Goal: Answer question/provide support: Share knowledge or assist other users

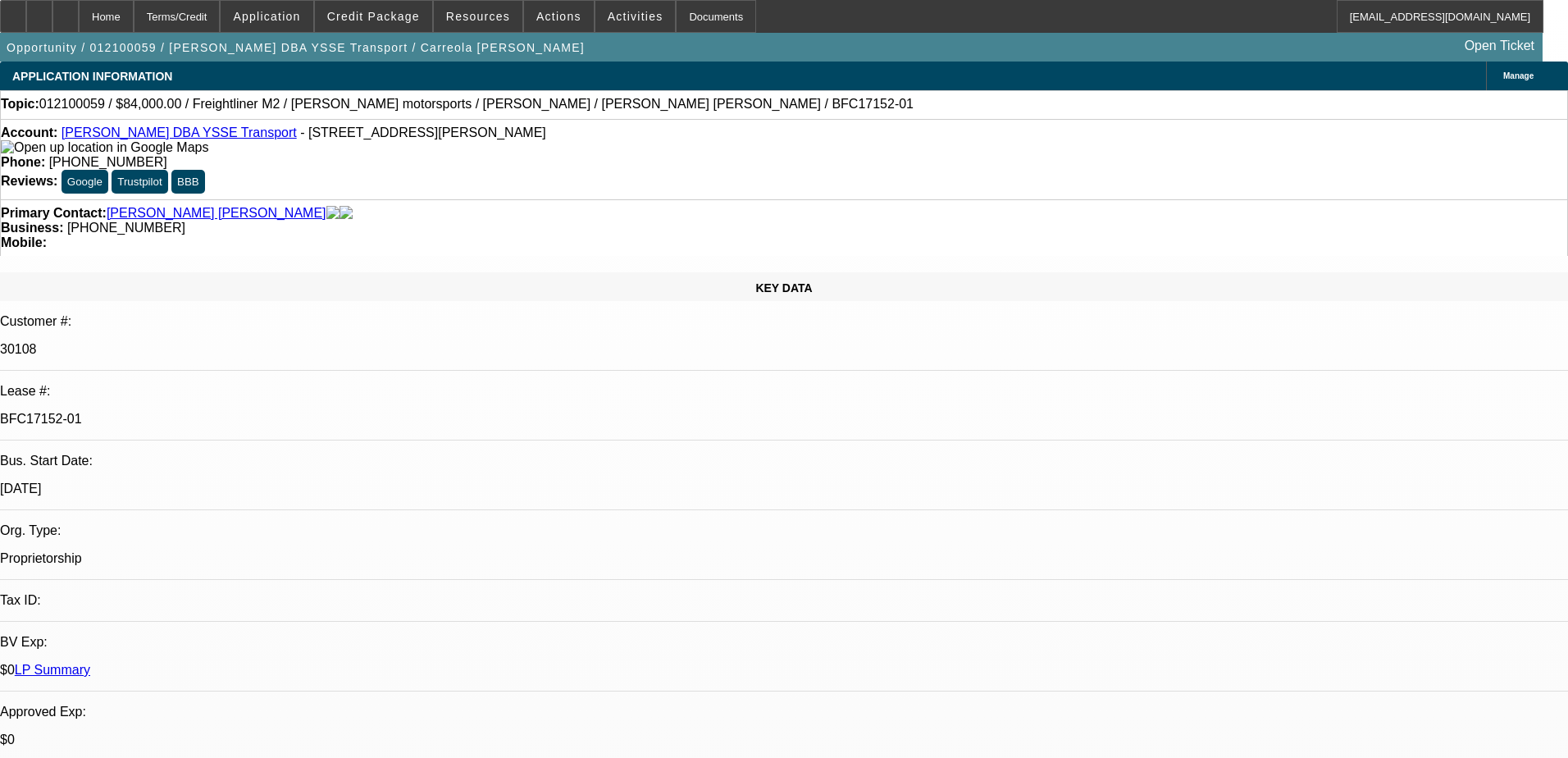
select select "0"
select select "2"
select select "0.1"
select select "4"
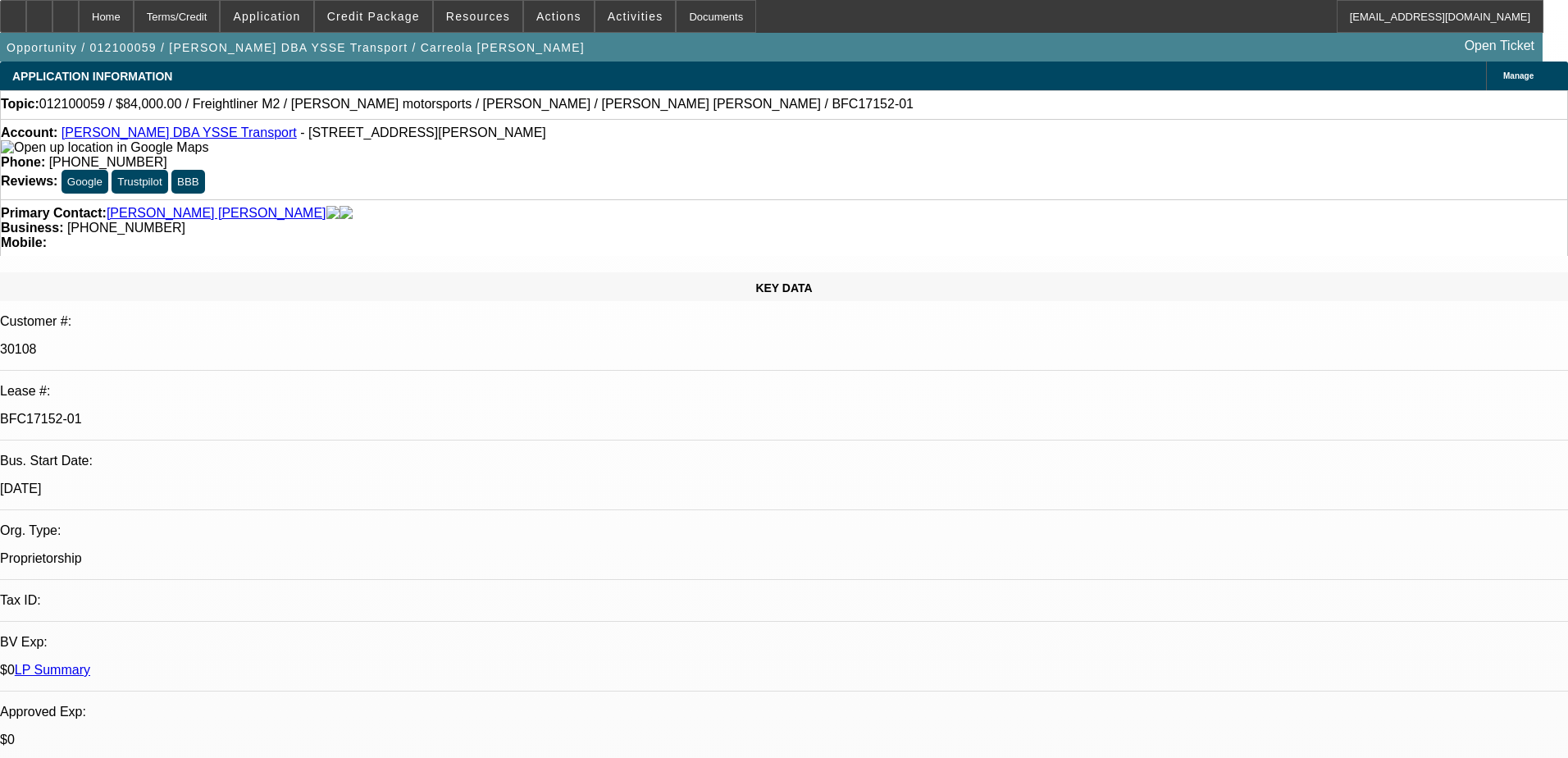
select select "0"
select select "2"
select select "0.1"
select select "4"
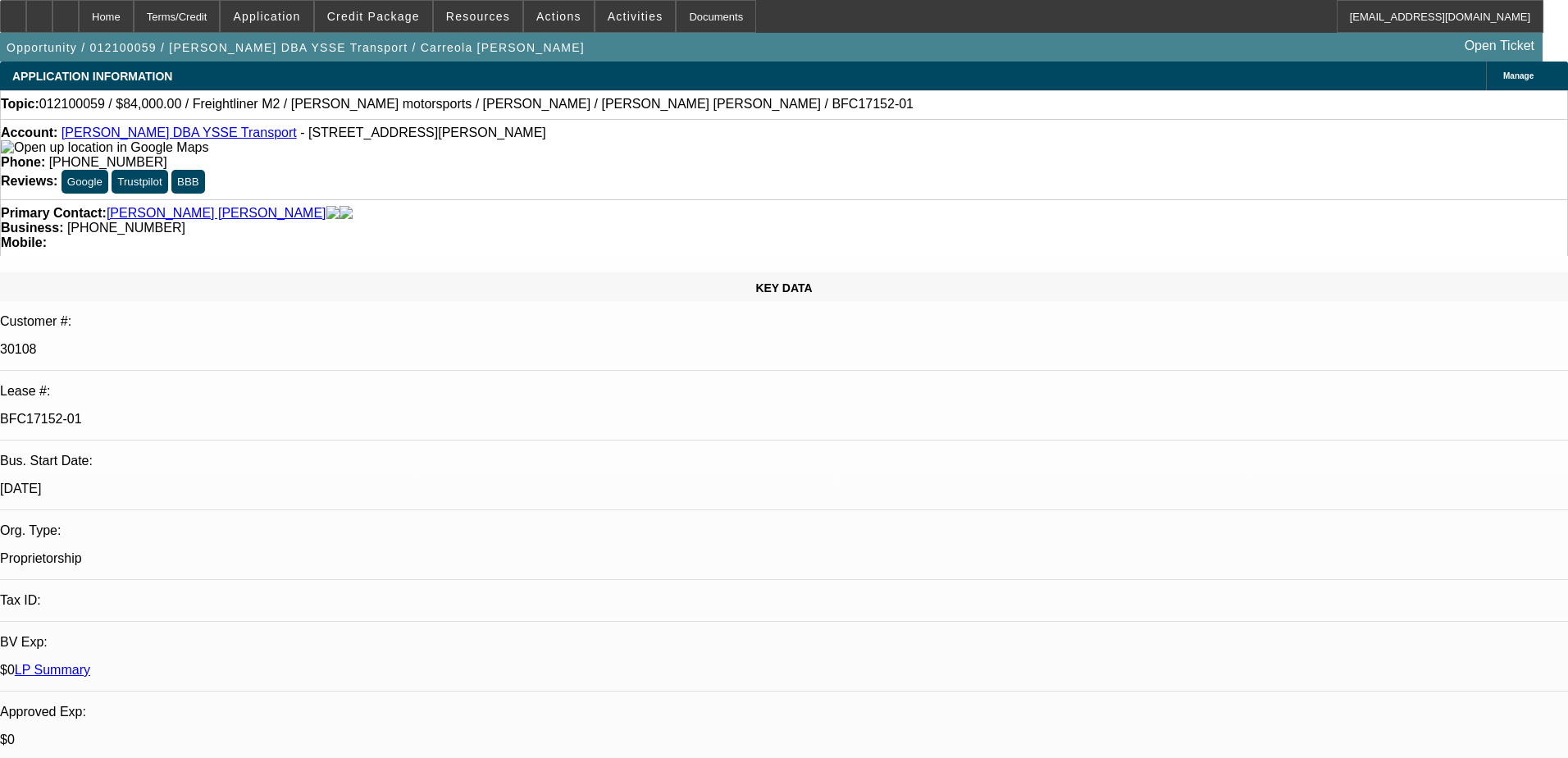
select select "0.2"
select select "0"
select select "2"
select select "0.1"
select select "4"
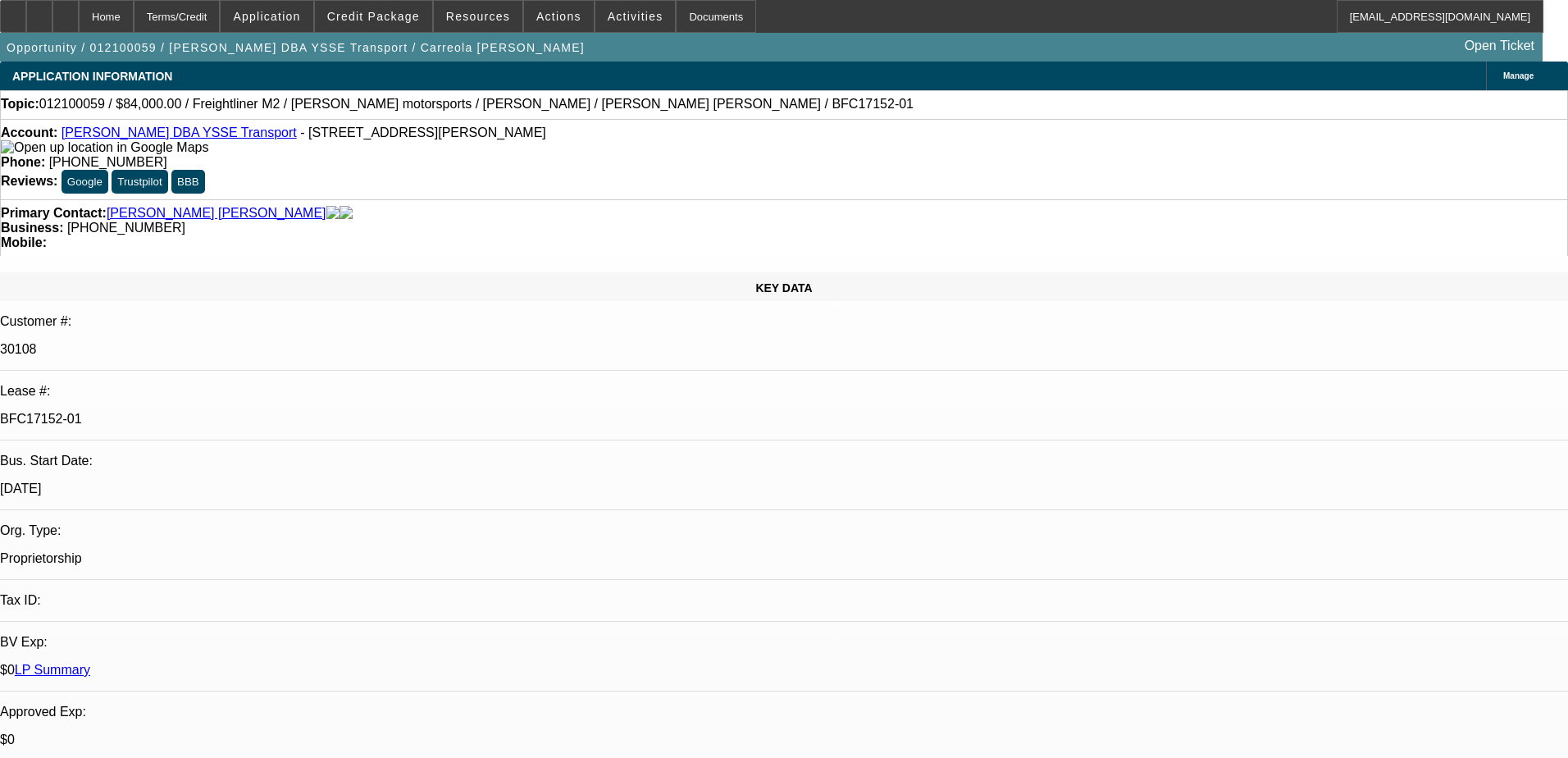
select select "0.15"
select select "0"
select select "2"
select select "0.1"
select select "4"
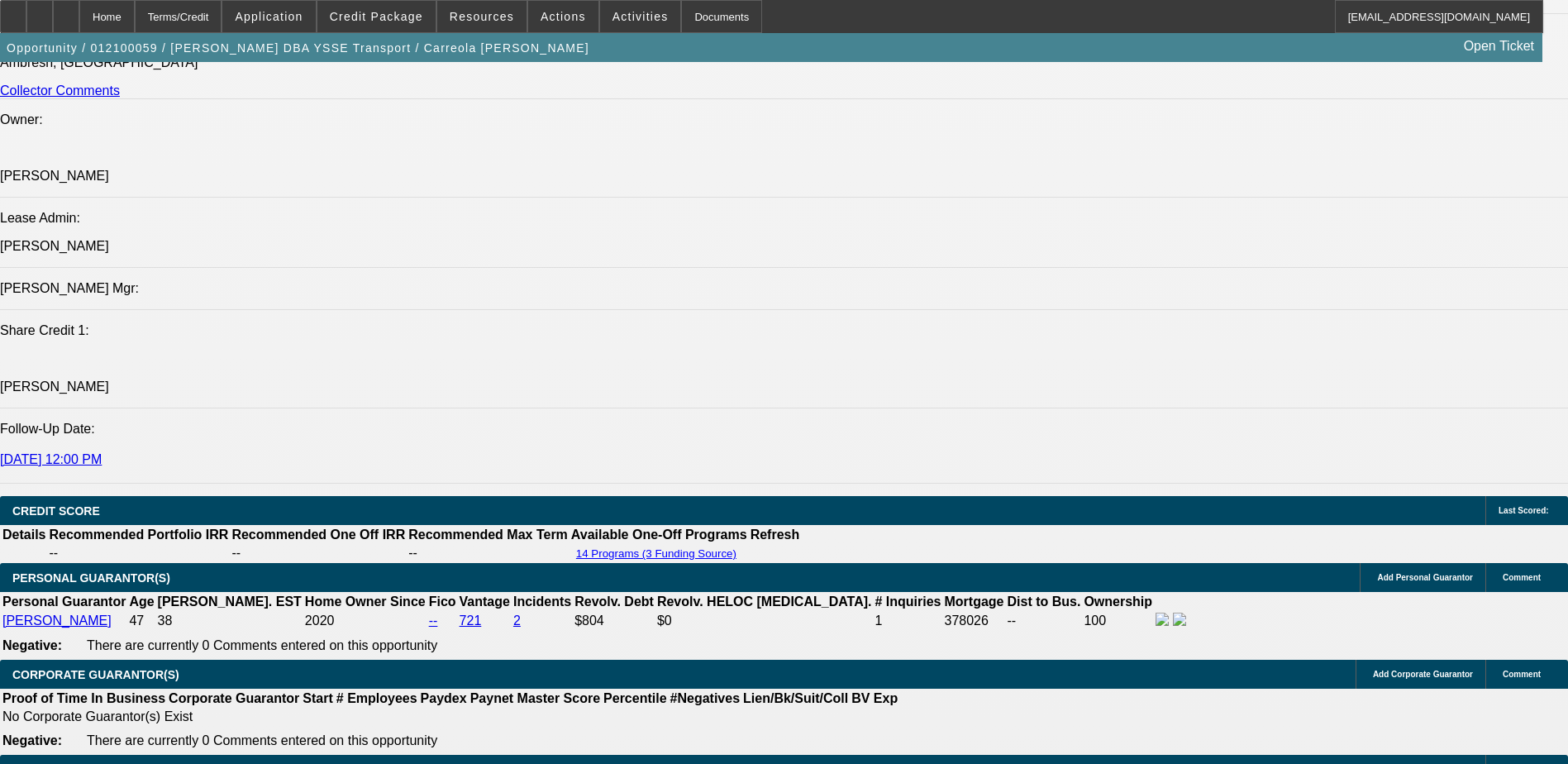
scroll to position [2068, 0]
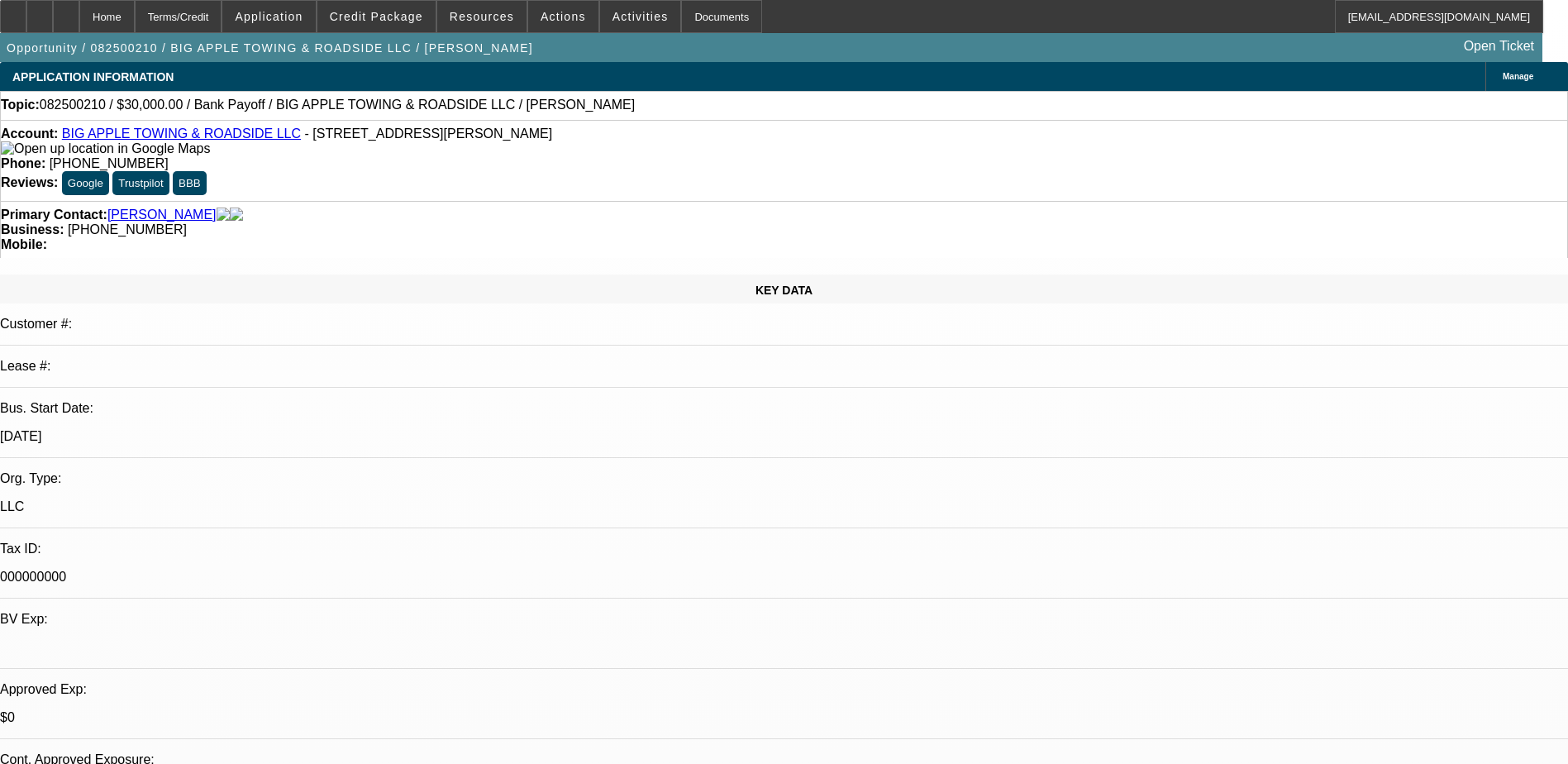
select select "0"
select select "2"
select select "0"
select select "6"
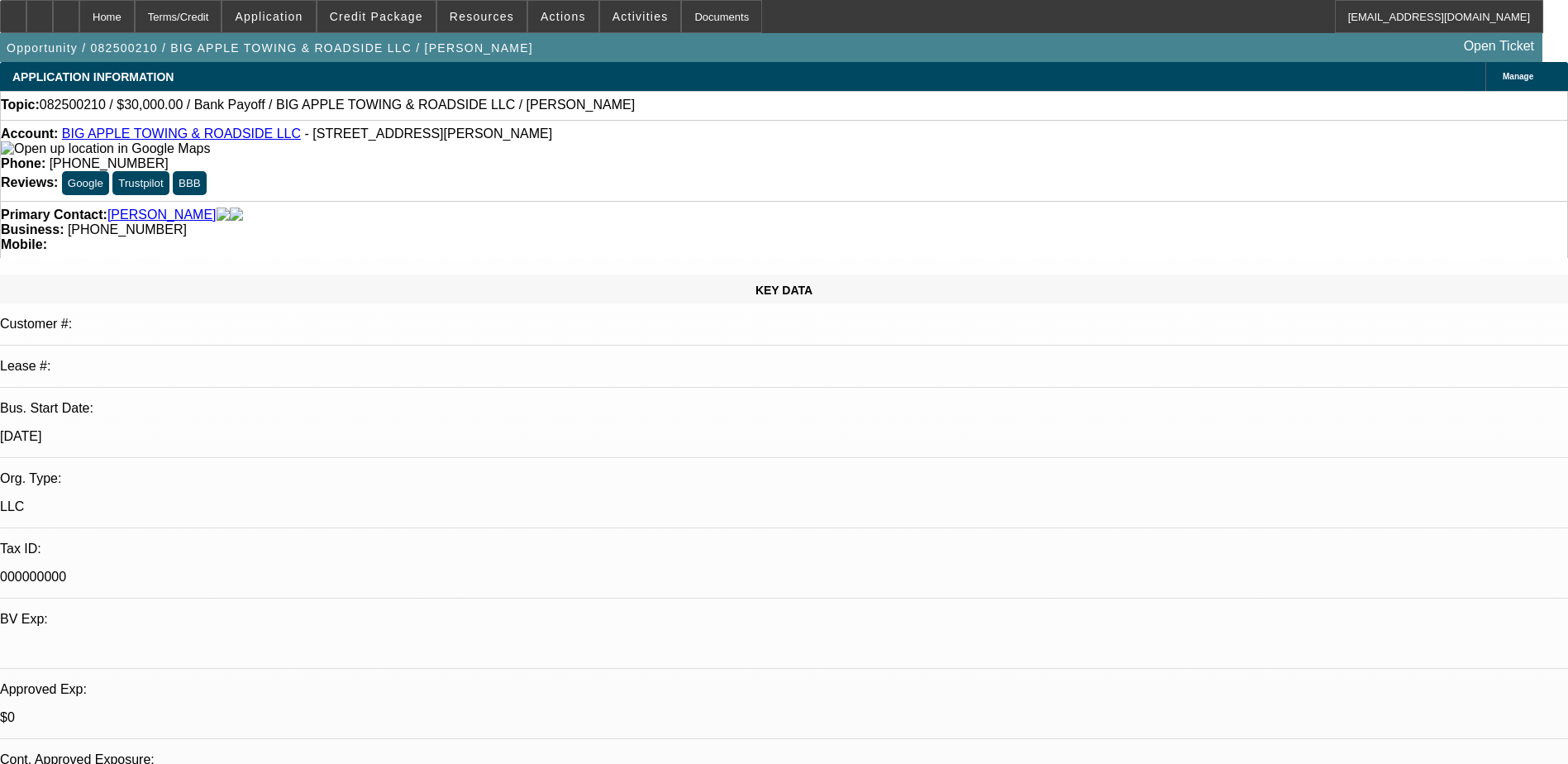
select select "0"
select select "2"
select select "0"
select select "6"
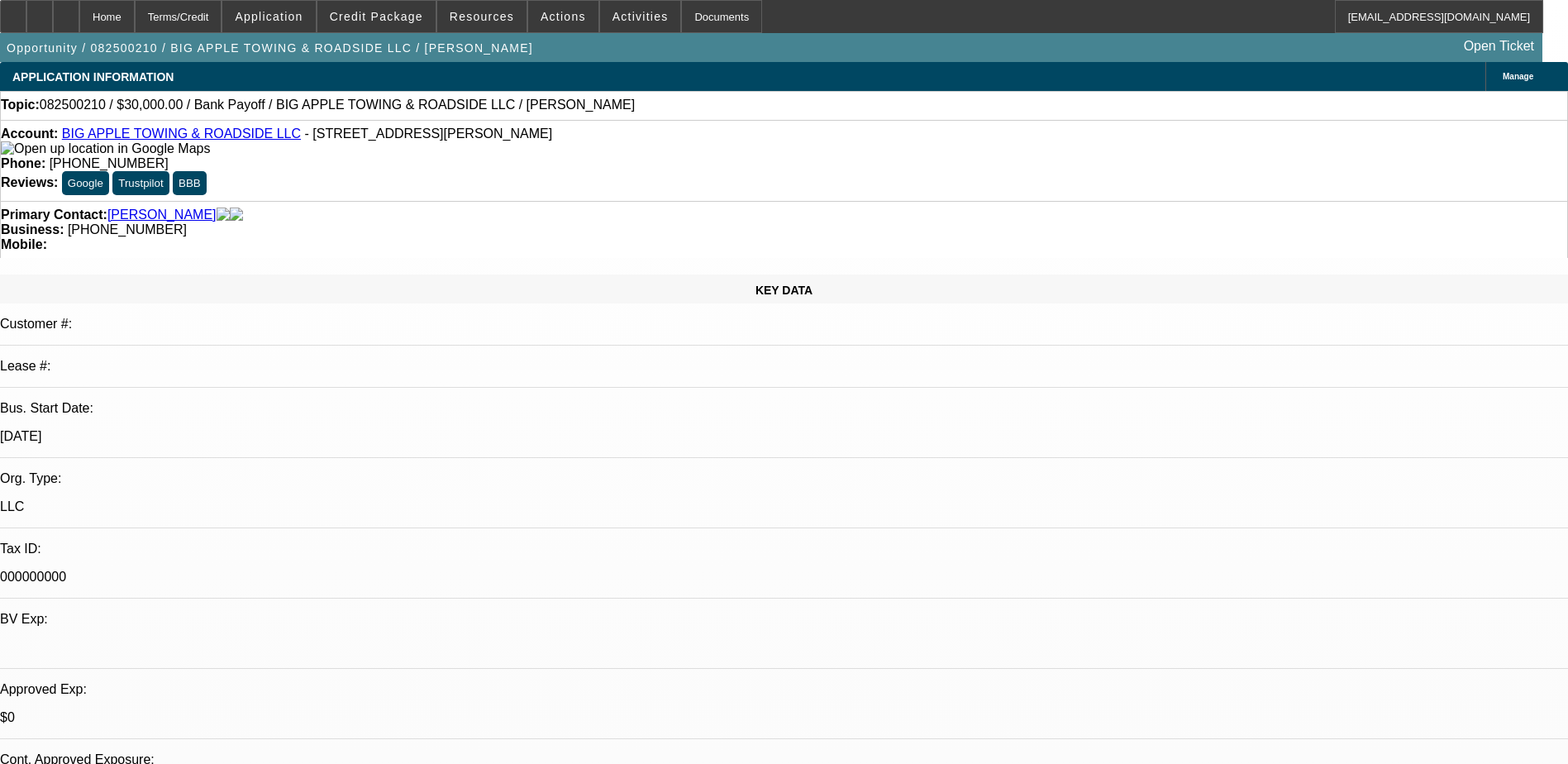
select select "0"
select select "2"
select select "0"
select select "6"
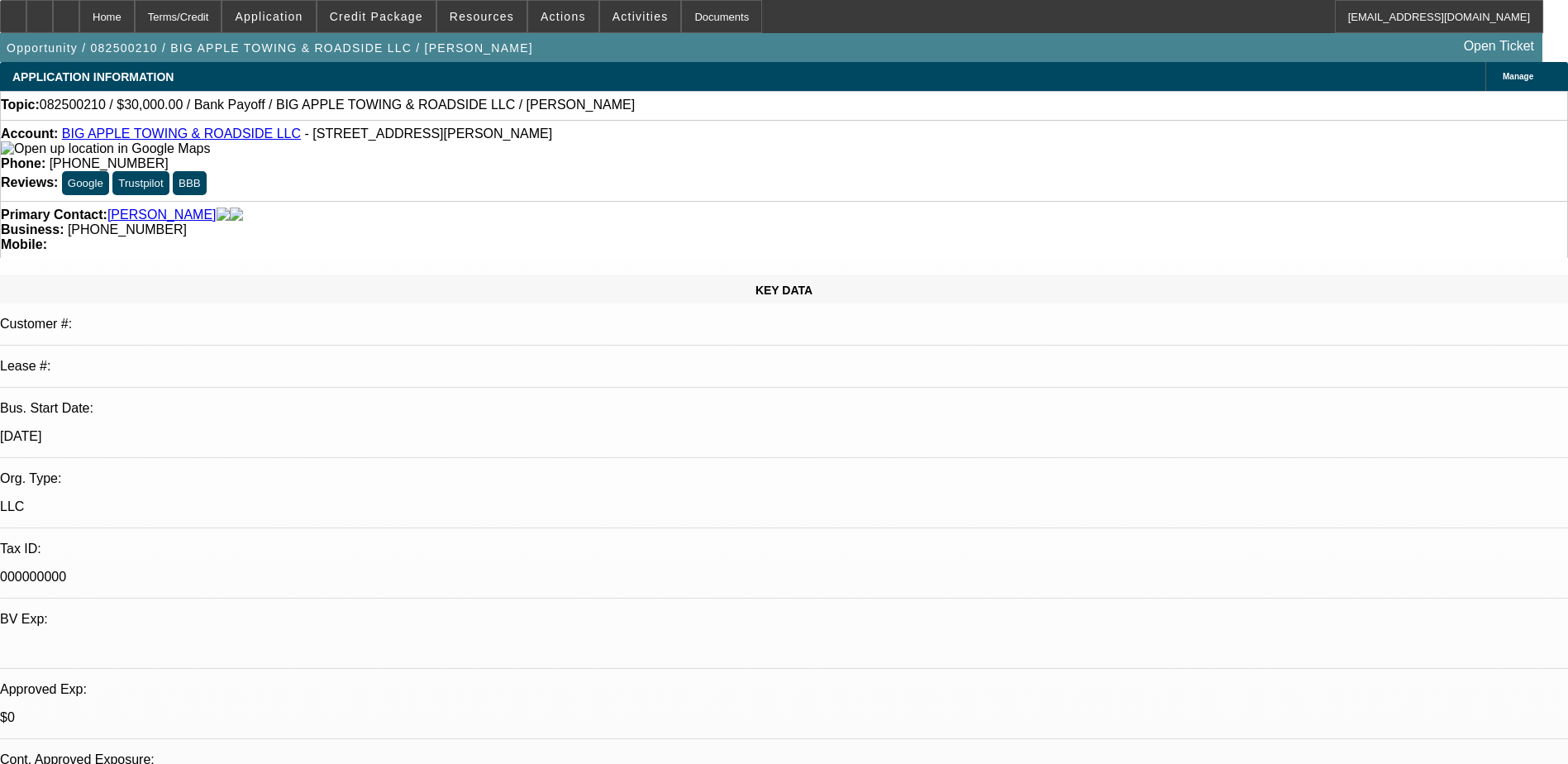
select select "0.1"
select select "2"
select select "0"
select select "6"
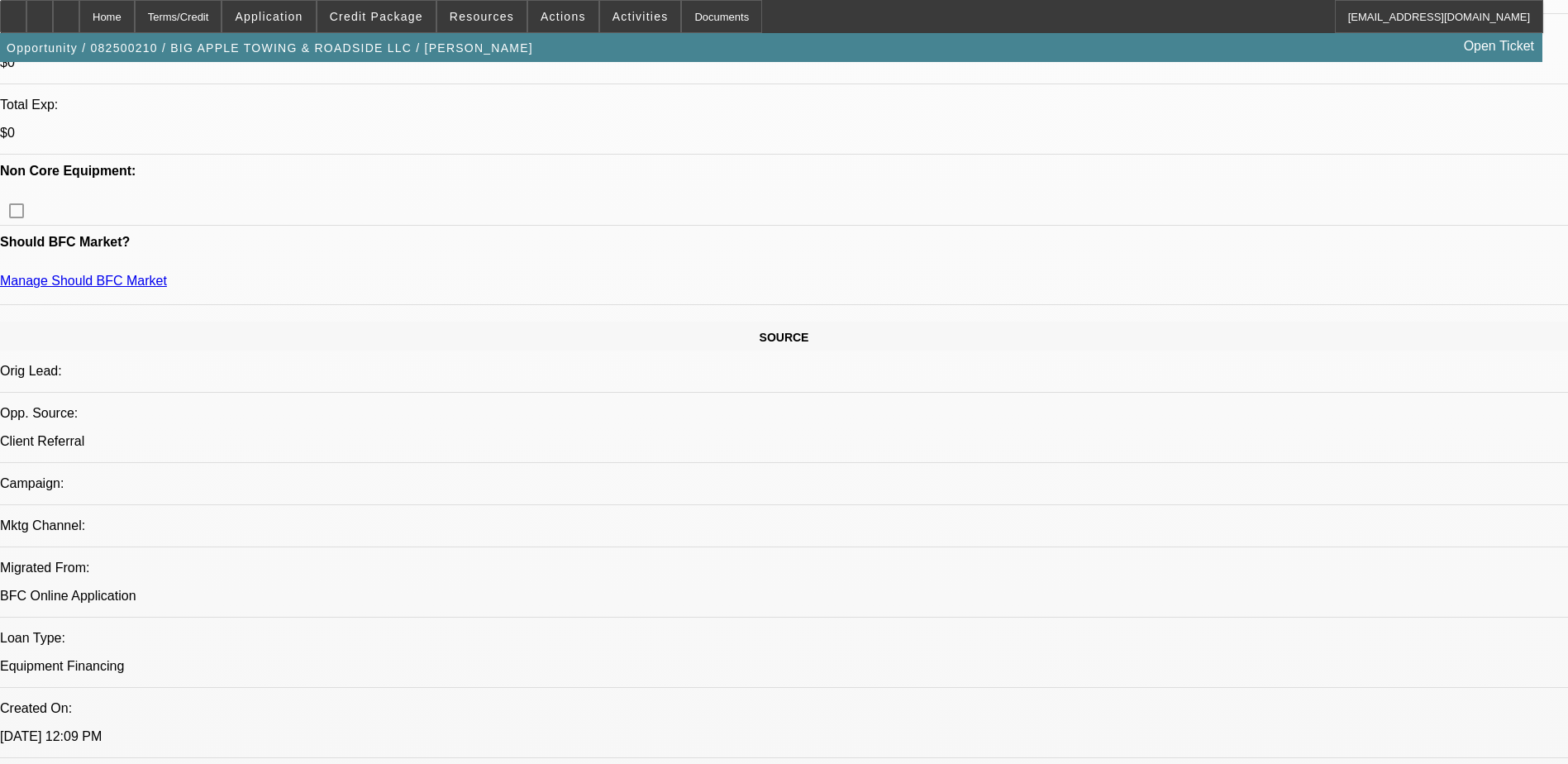
scroll to position [744, 0]
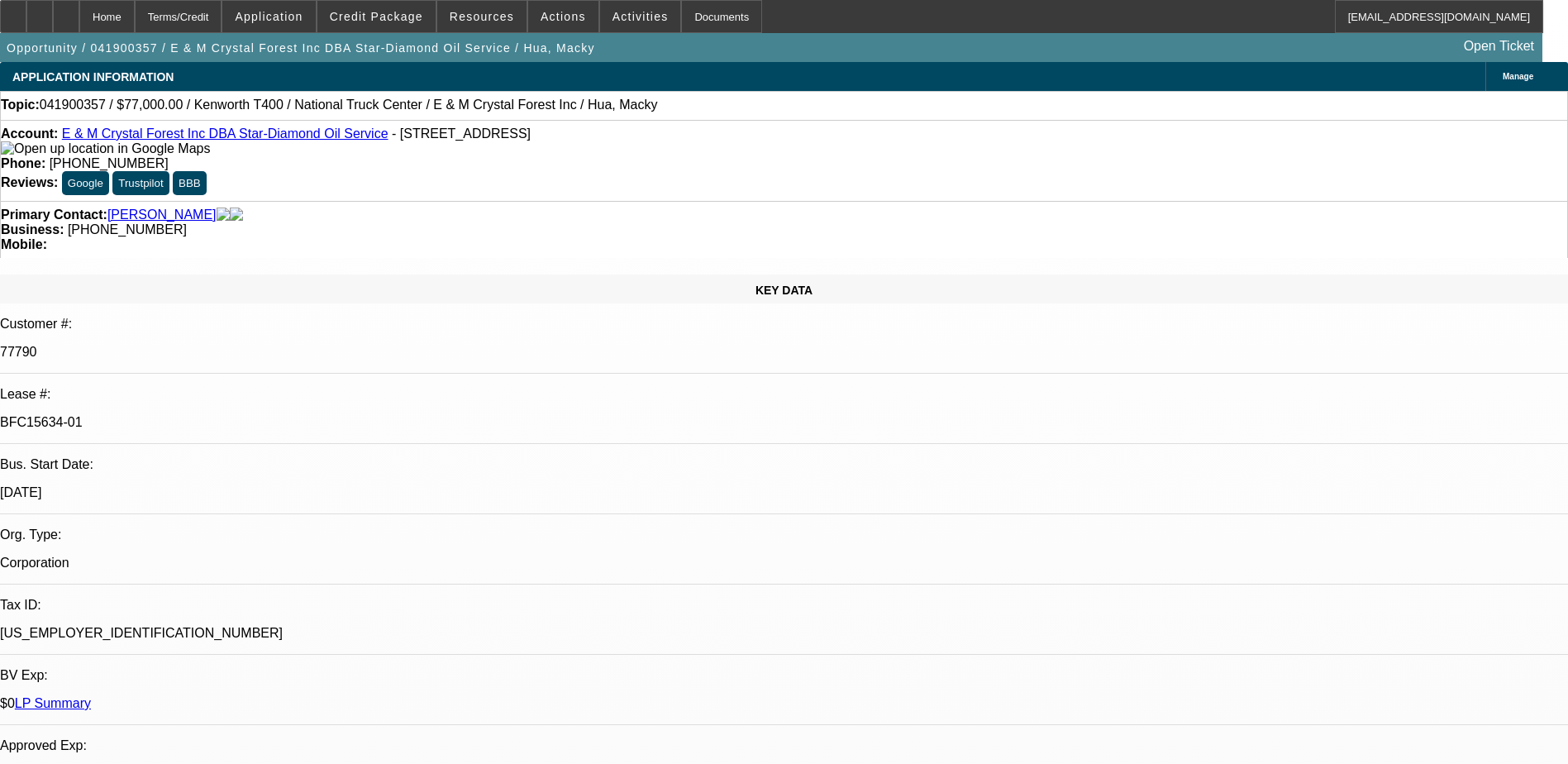
select select "0"
select select "2"
select select "0.1"
select select "0"
select select "2"
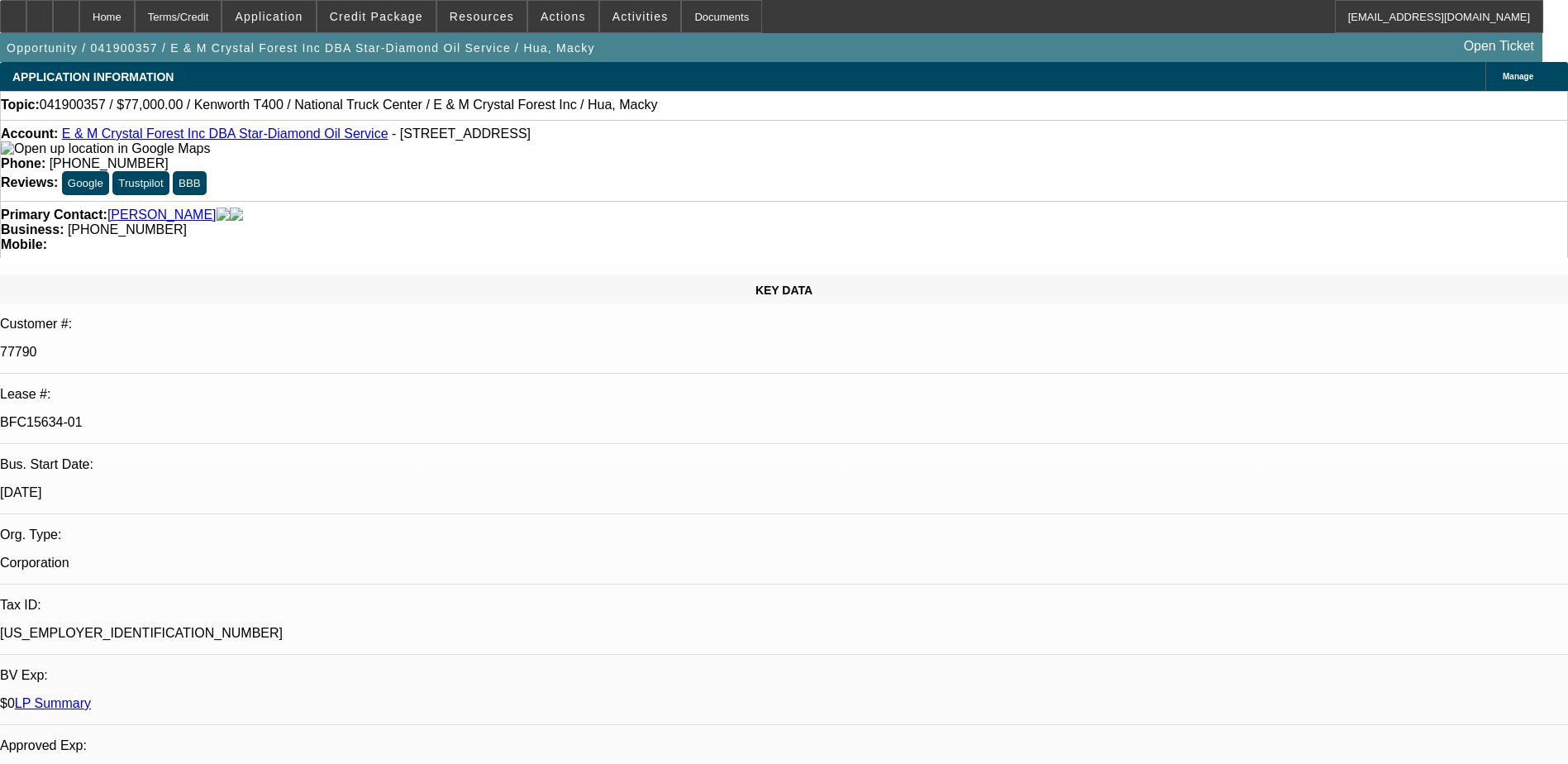
select select "0.1"
select select "0"
select select "2"
select select "0.1"
select select "0"
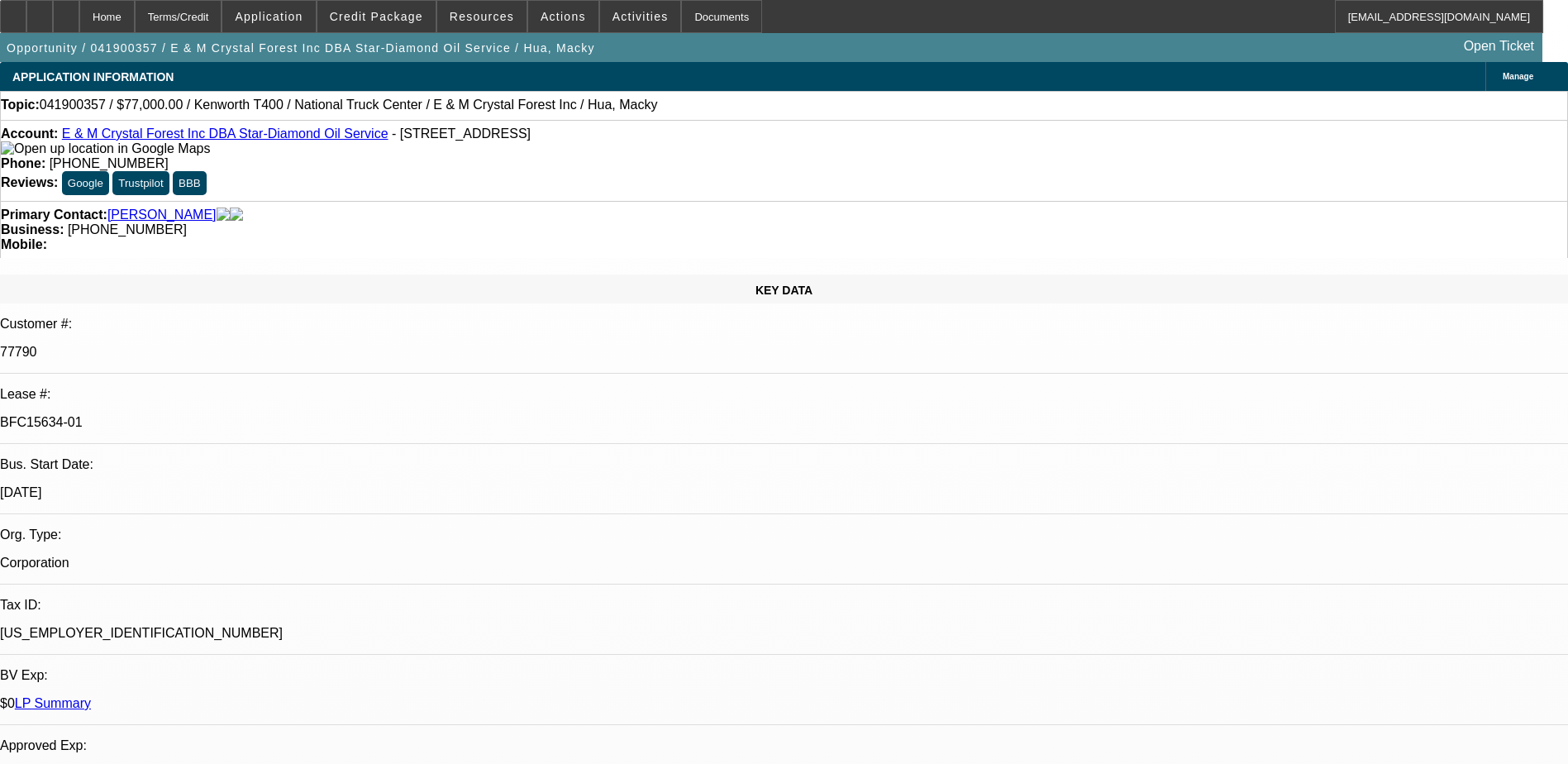
select select "2"
select select "0.1"
select select "1"
select select "2"
select select "4"
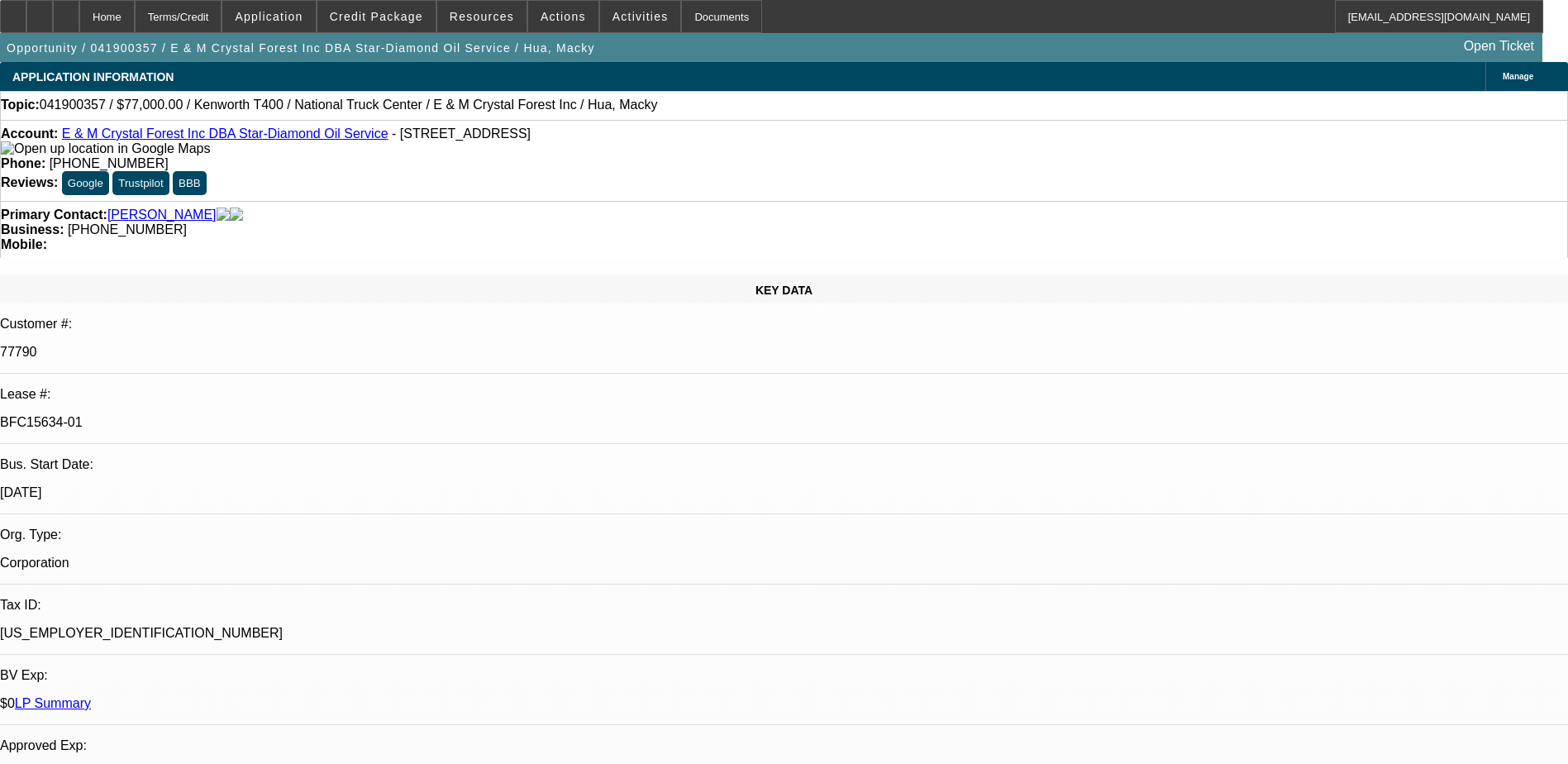
select select "1"
select select "2"
select select "4"
select select "1"
select select "2"
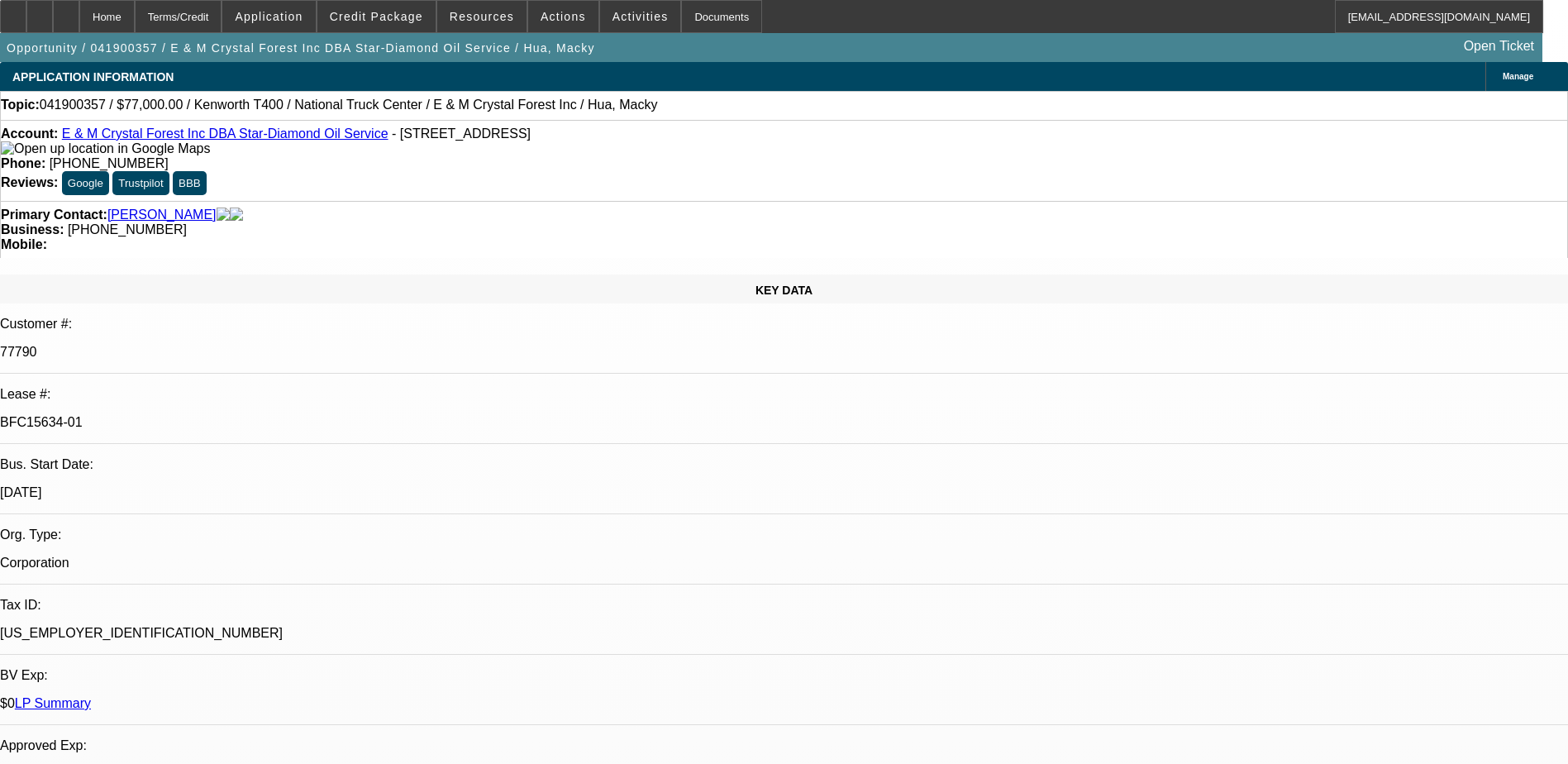
select select "4"
select select "1"
select select "2"
select select "4"
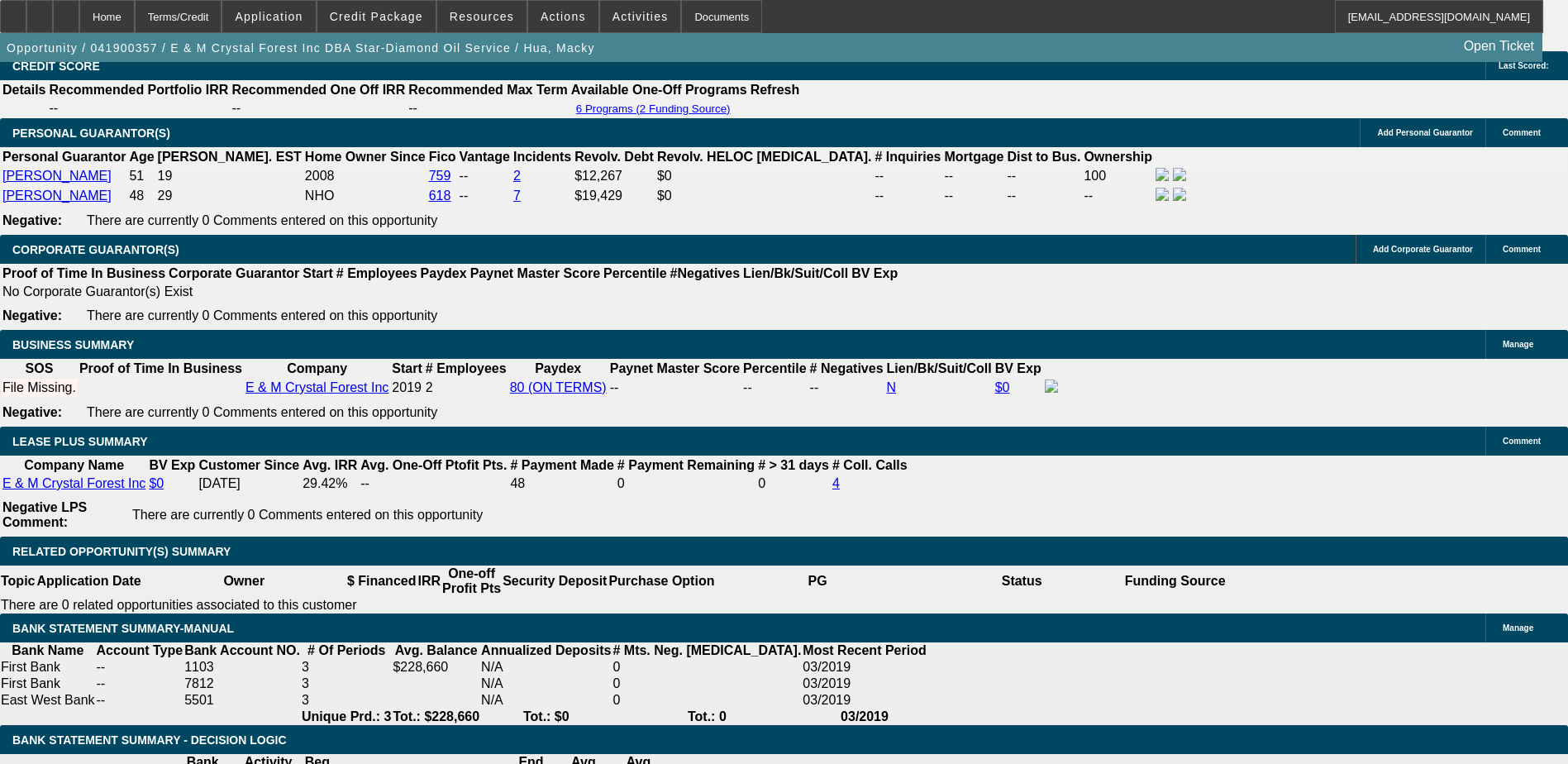
scroll to position [2481, 0]
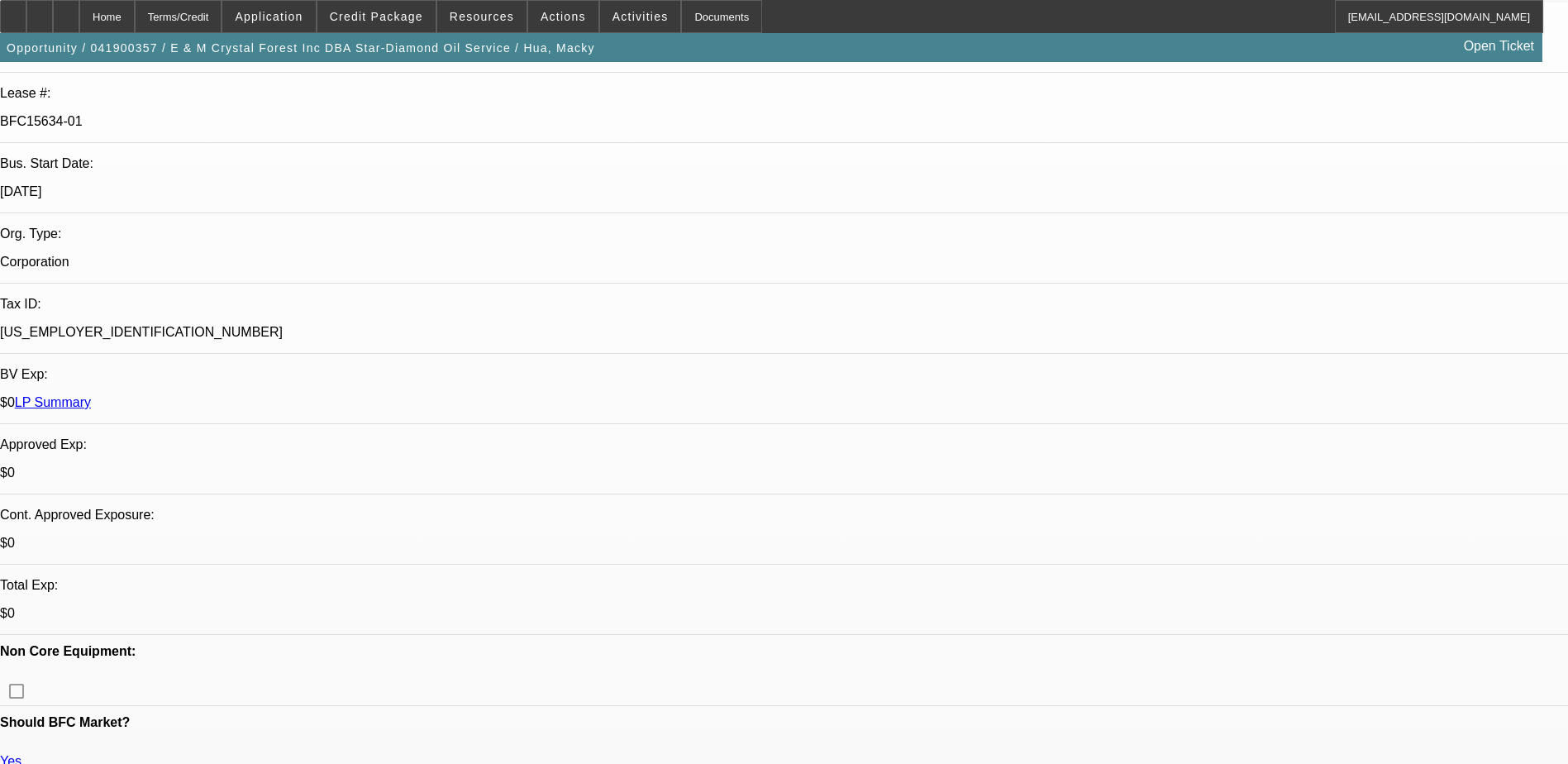
scroll to position [331, 0]
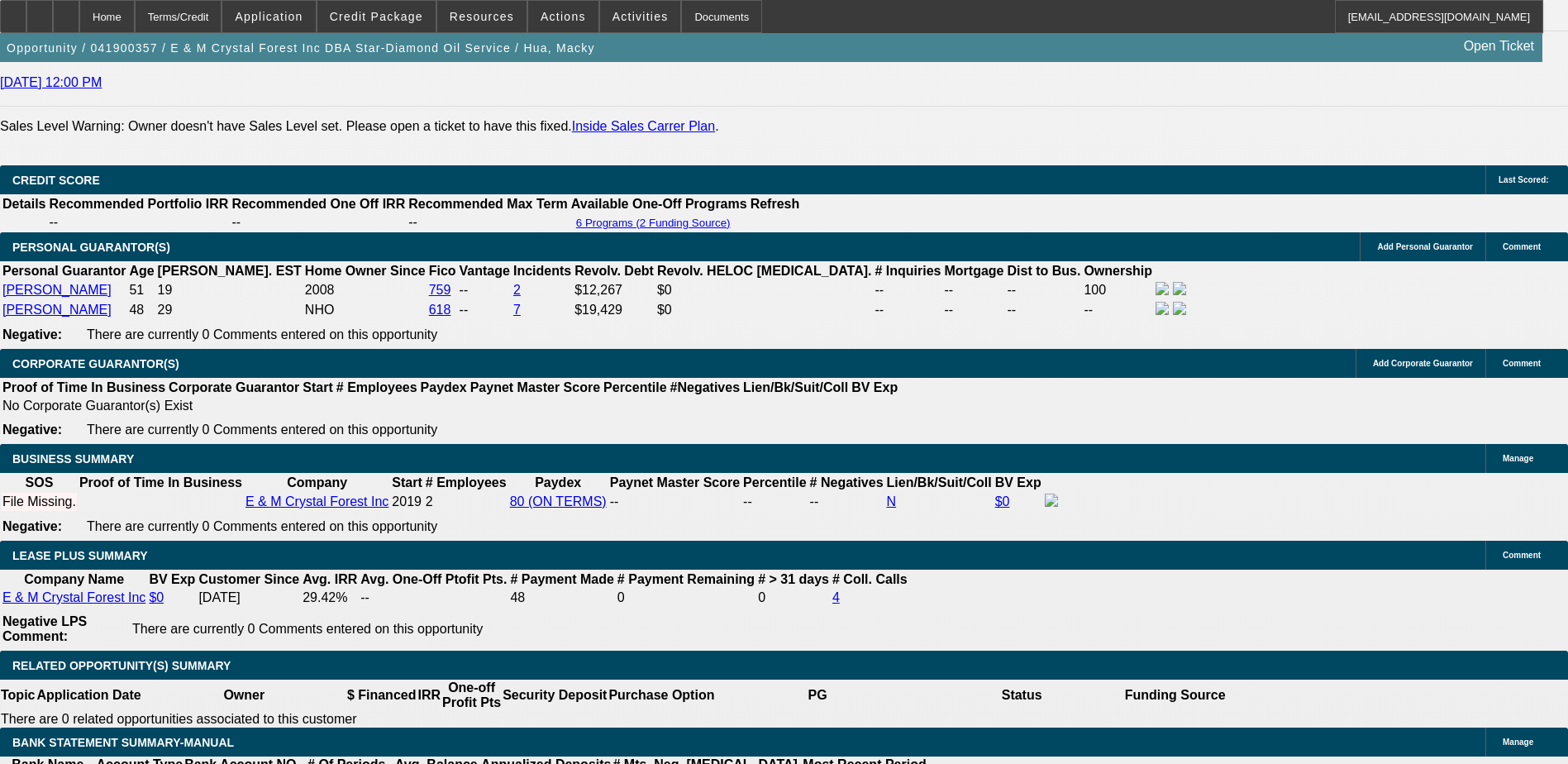
scroll to position [2399, 0]
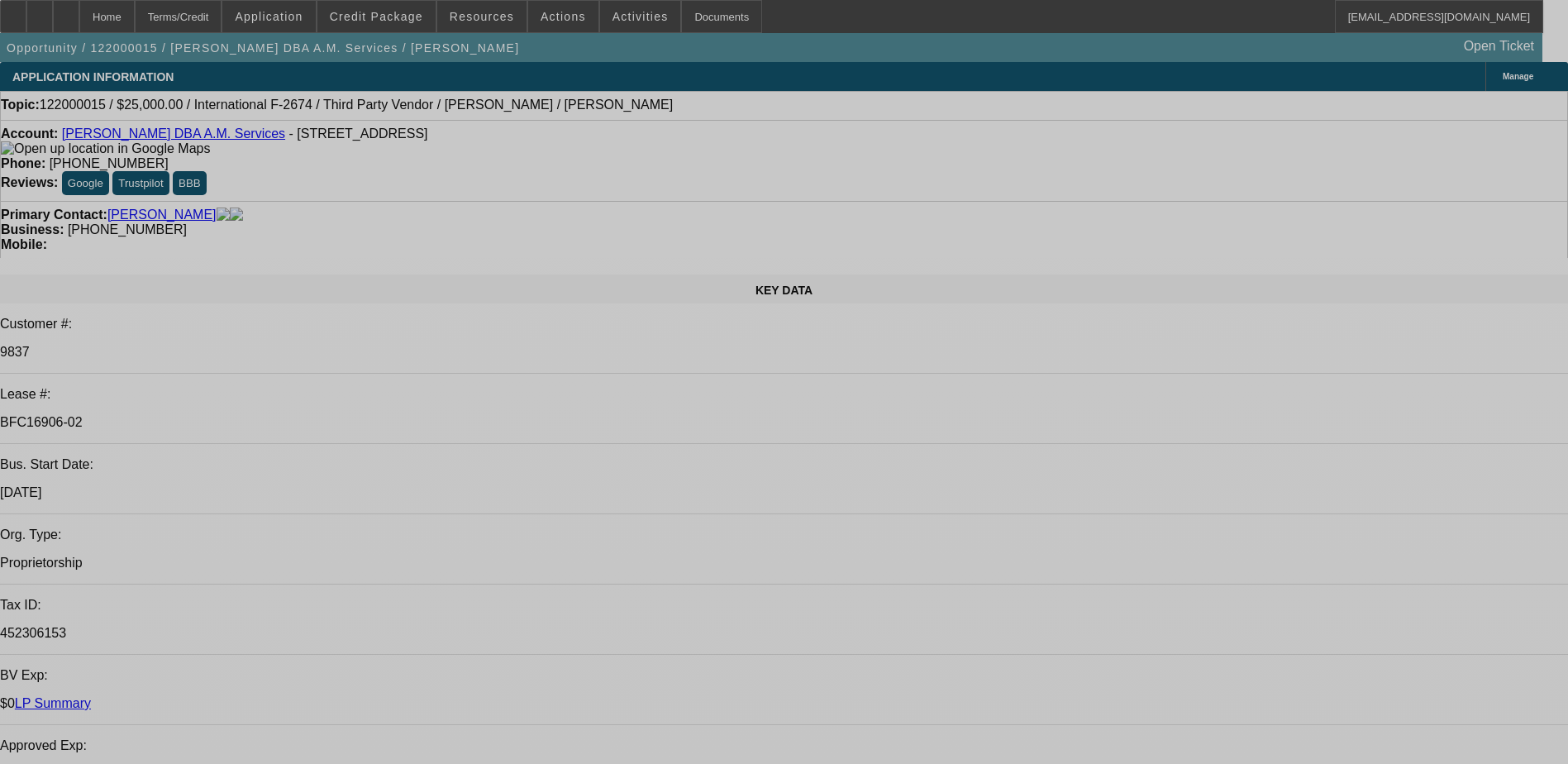
select select "0"
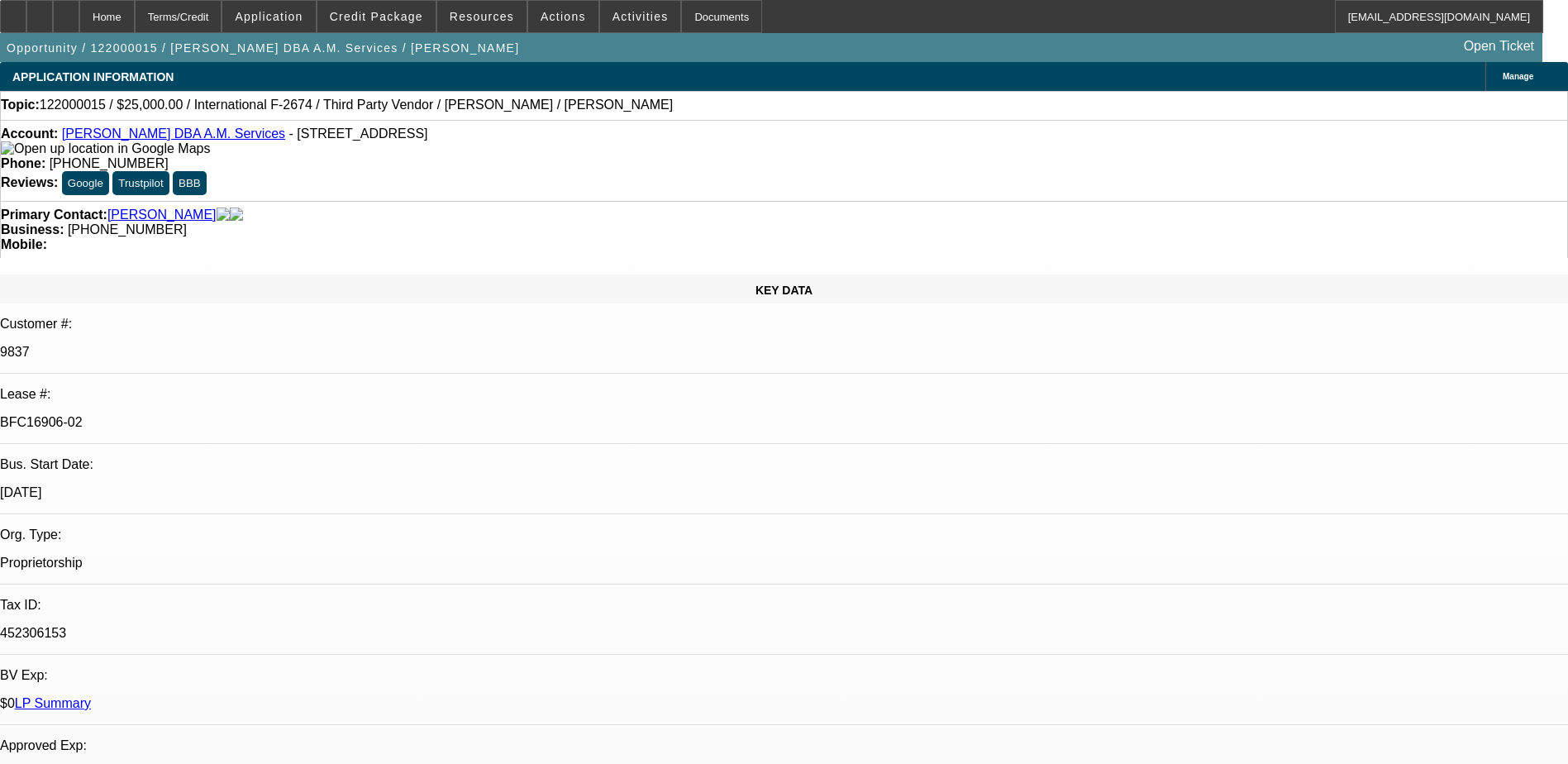
select select "0"
select select "0.1"
select select "0"
select select "0.1"
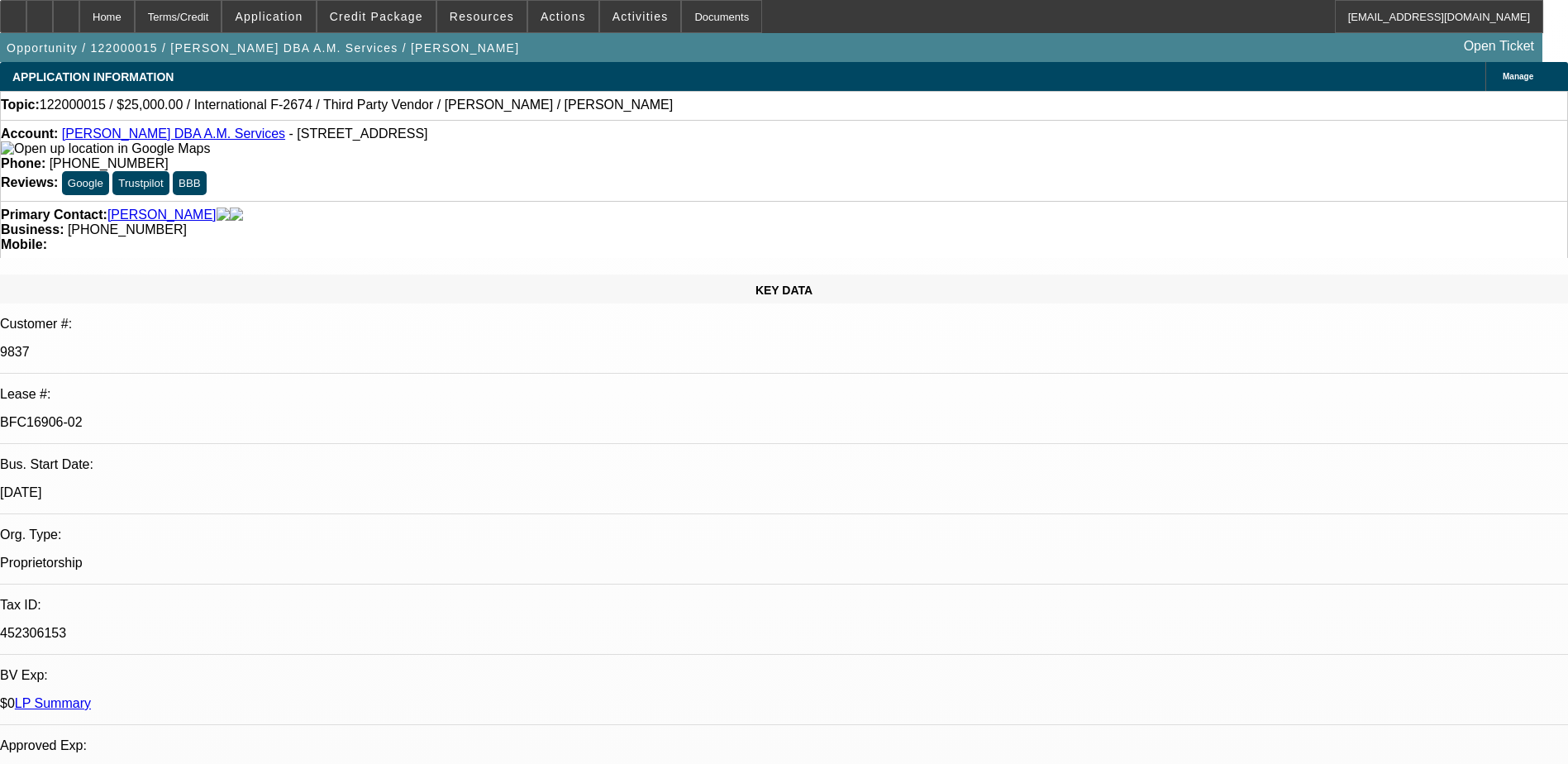
select select "1"
select select "4"
select select "1"
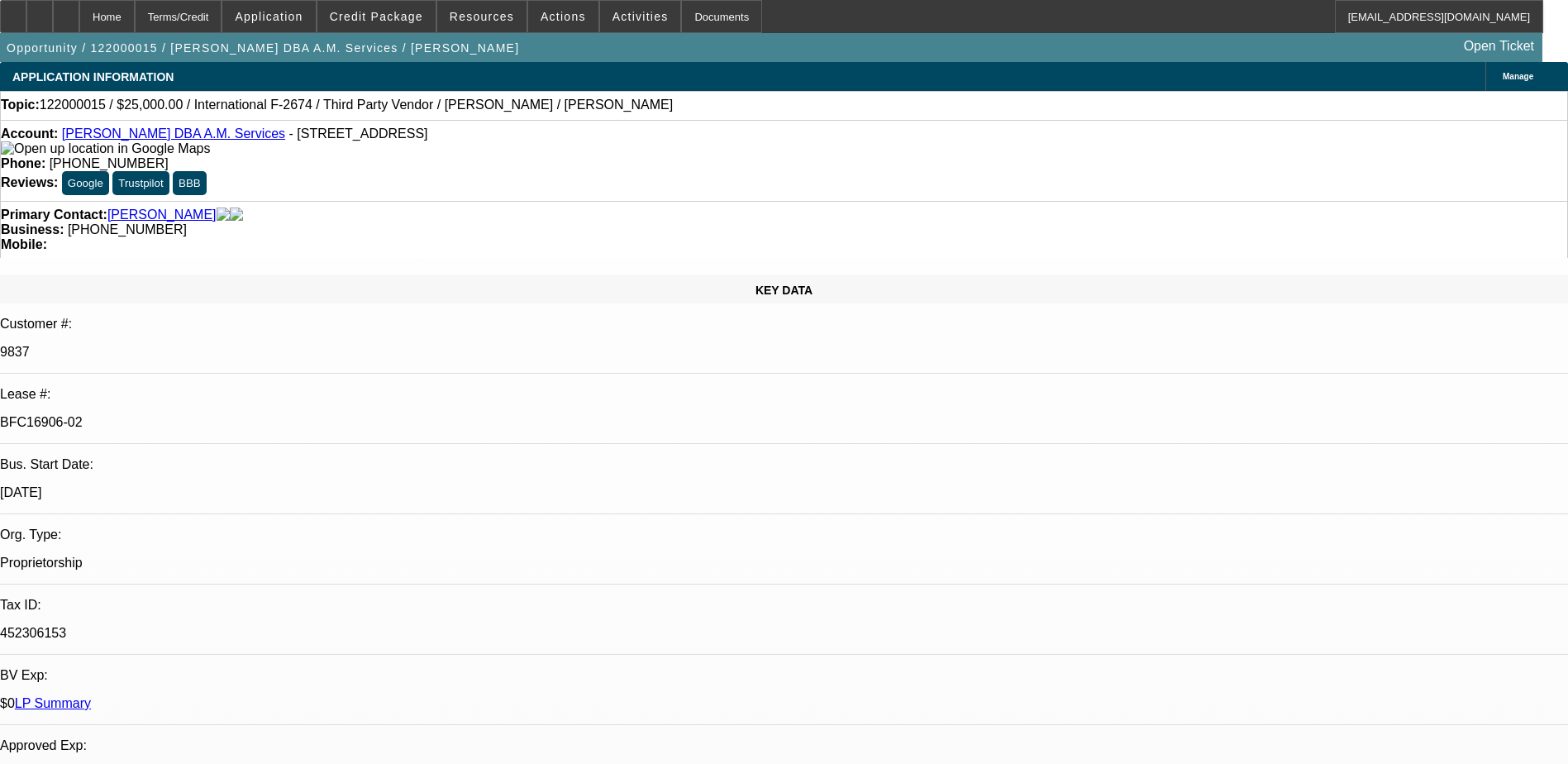
select select "4"
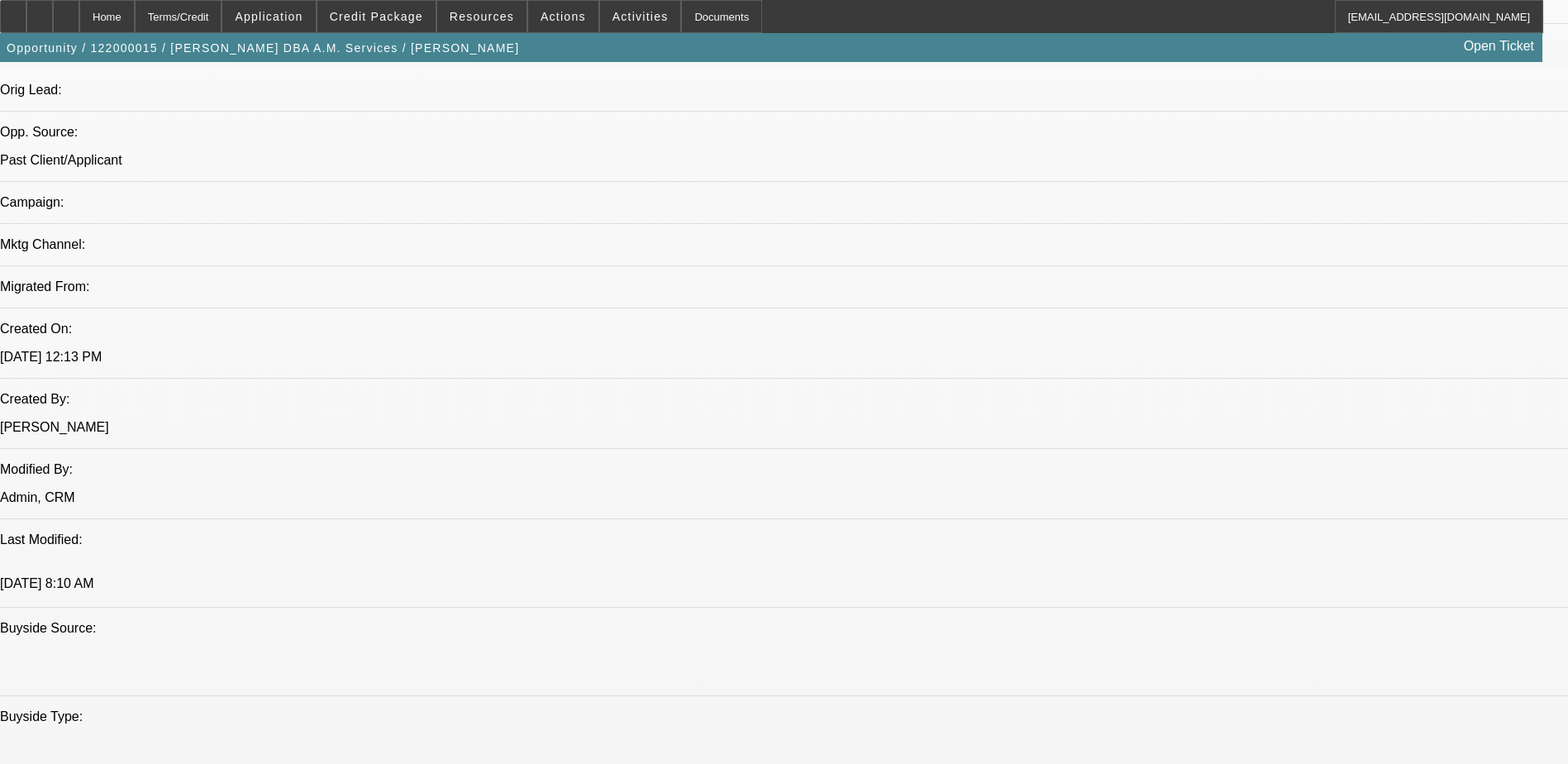
scroll to position [1654, 0]
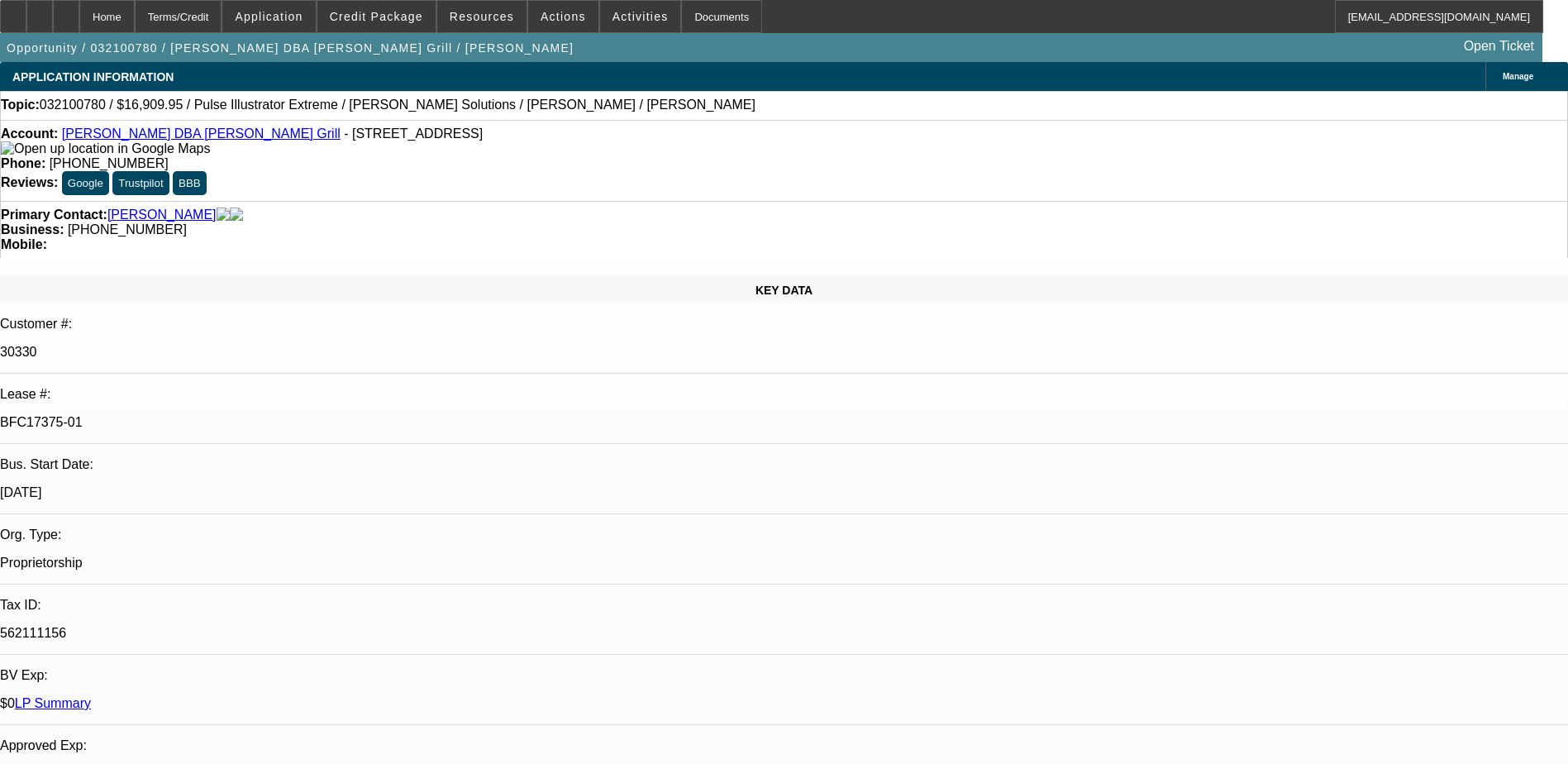
select select "0"
select select "2"
select select "0.1"
select select "0"
select select "2"
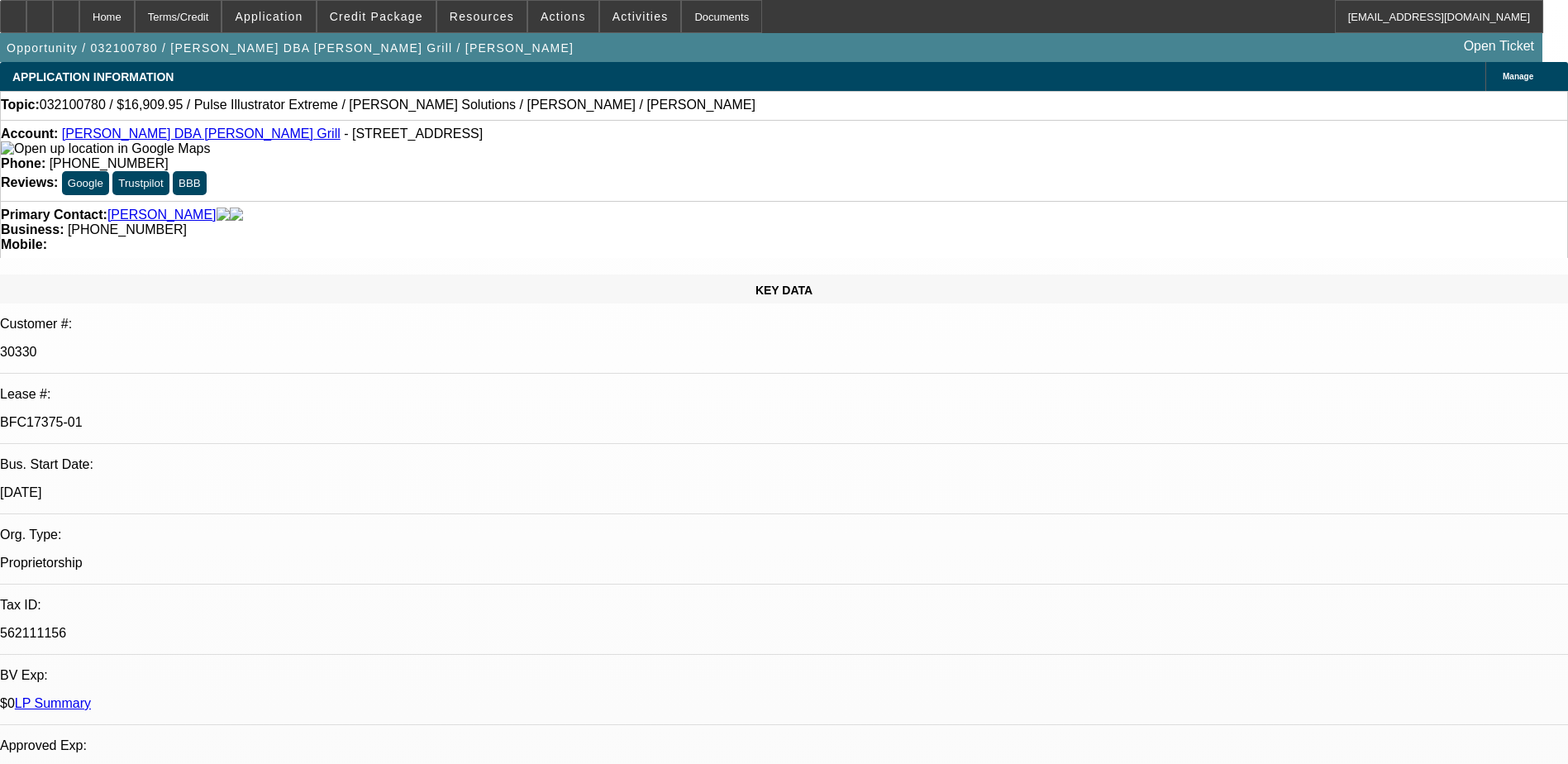
select select "0.1"
select select "0"
select select "2"
select select "0.1"
select select "0"
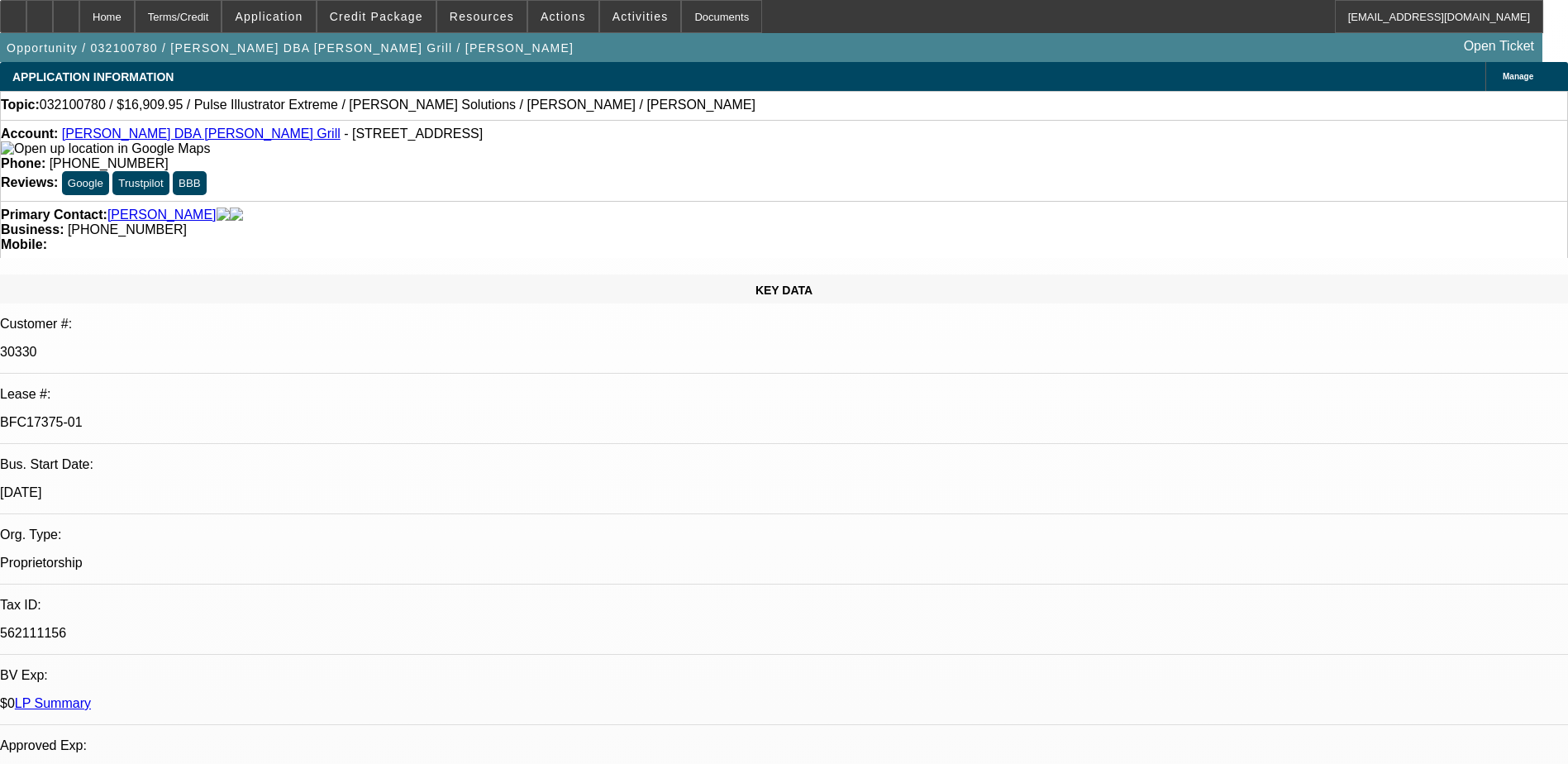
select select "2"
select select "0.1"
select select "1"
select select "2"
select select "4"
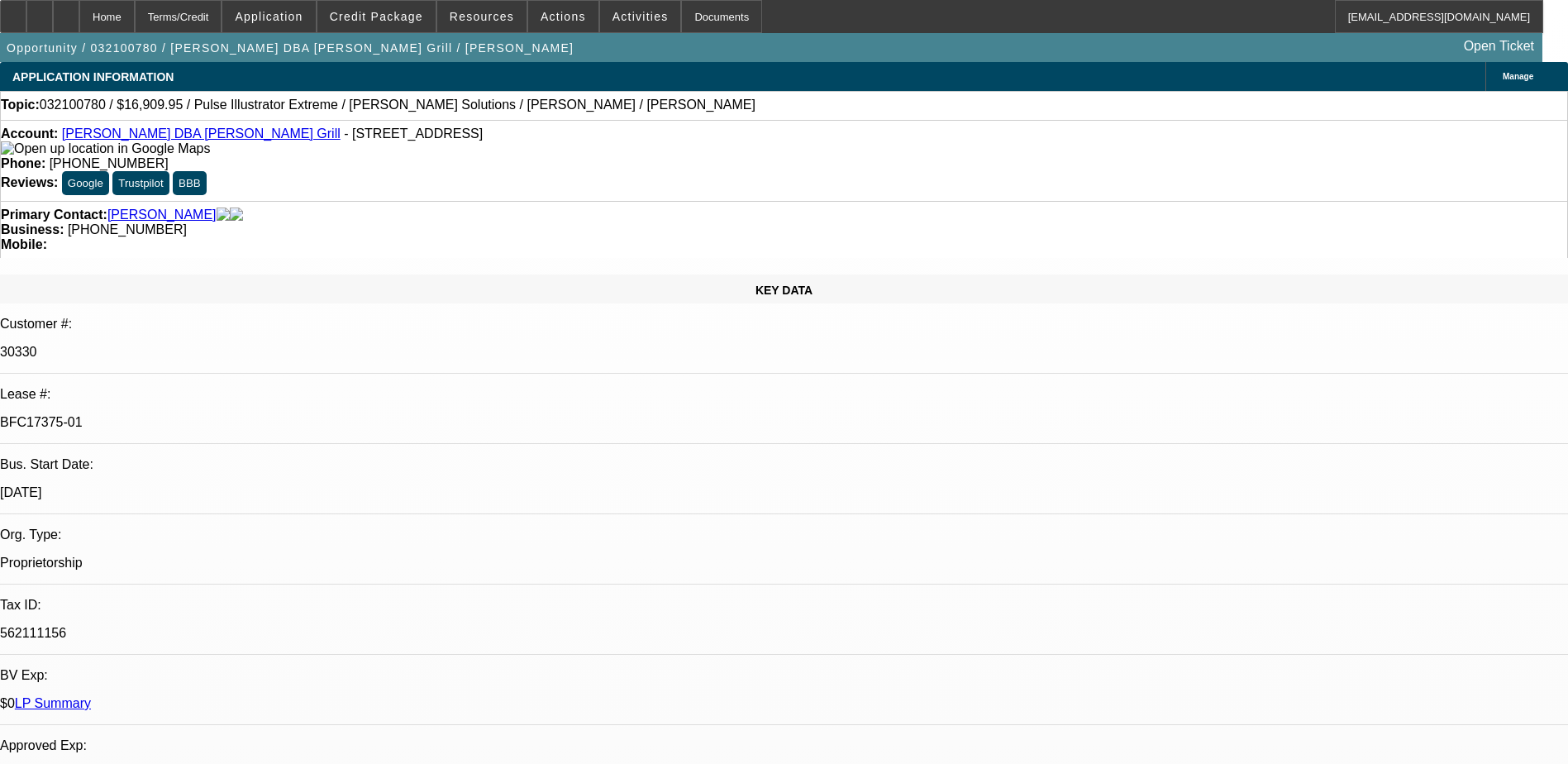
select select "1"
select select "2"
select select "4"
select select "1"
select select "2"
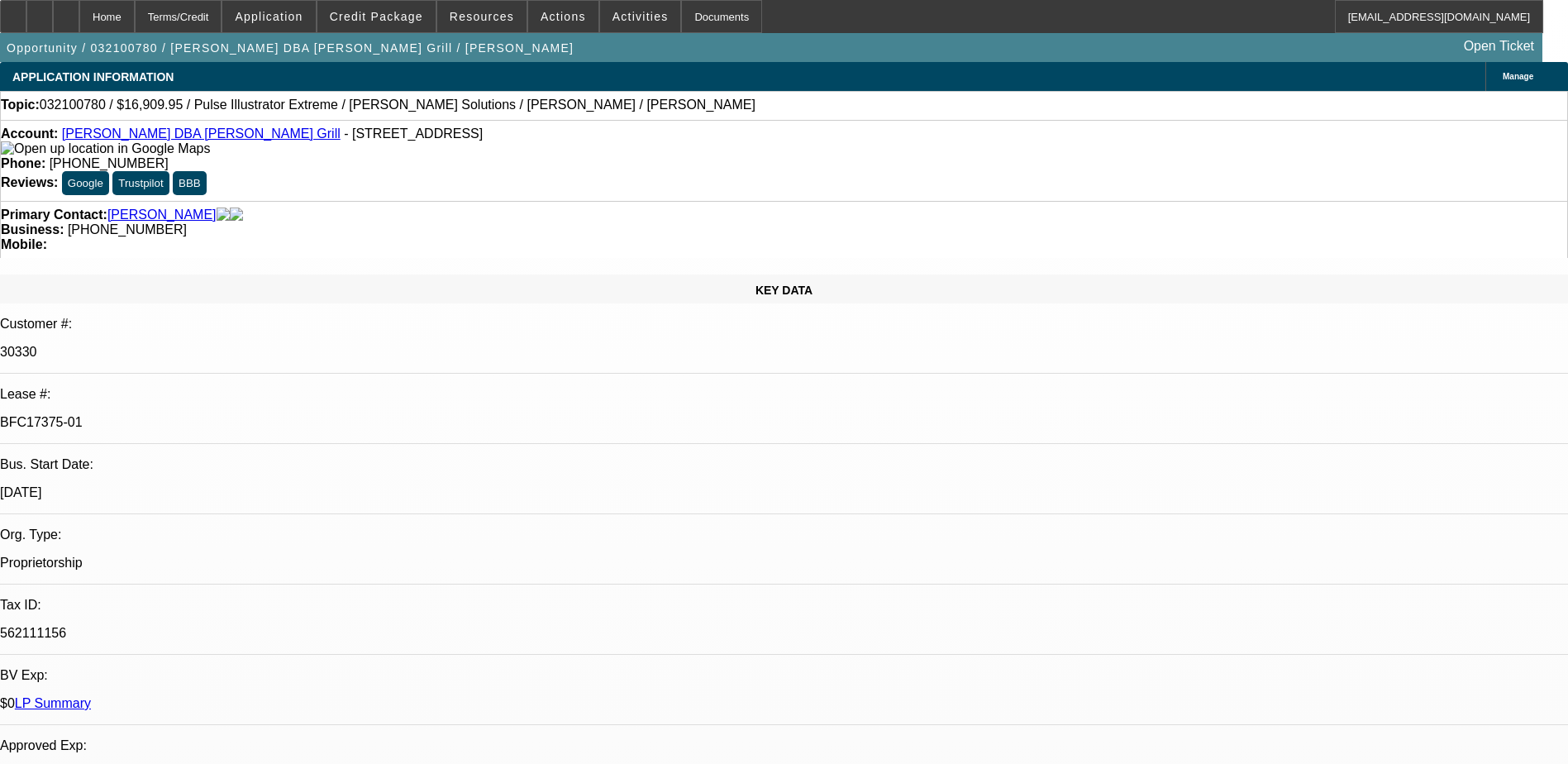
select select "4"
select select "1"
select select "2"
select select "4"
click at [767, 55] on div "Opportunity / 032100780 / [PERSON_NAME] DBA [PERSON_NAME] Grill / [PERSON_NAME]…" at bounding box center [771, 47] width 1542 height 29
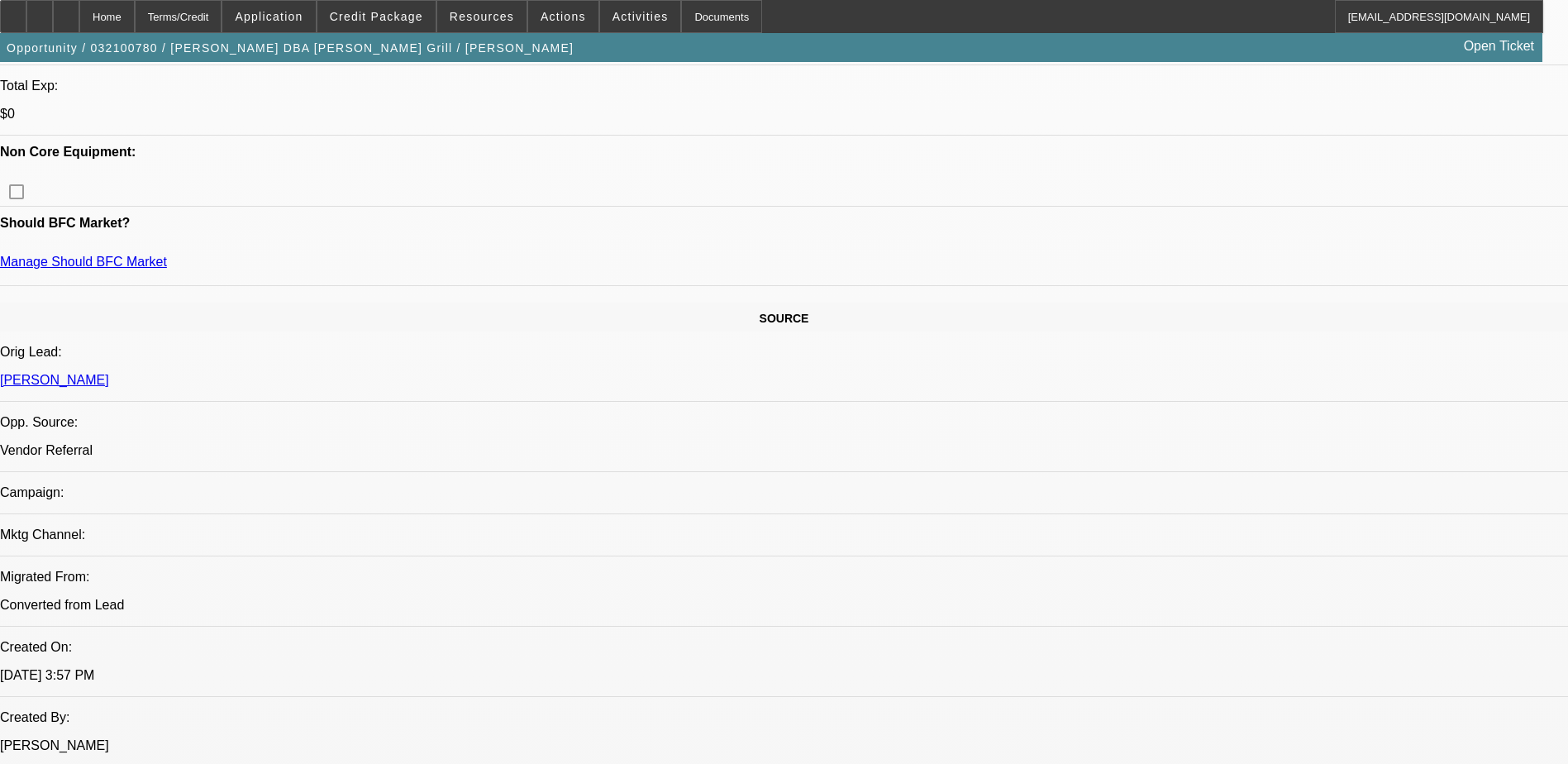
scroll to position [993, 0]
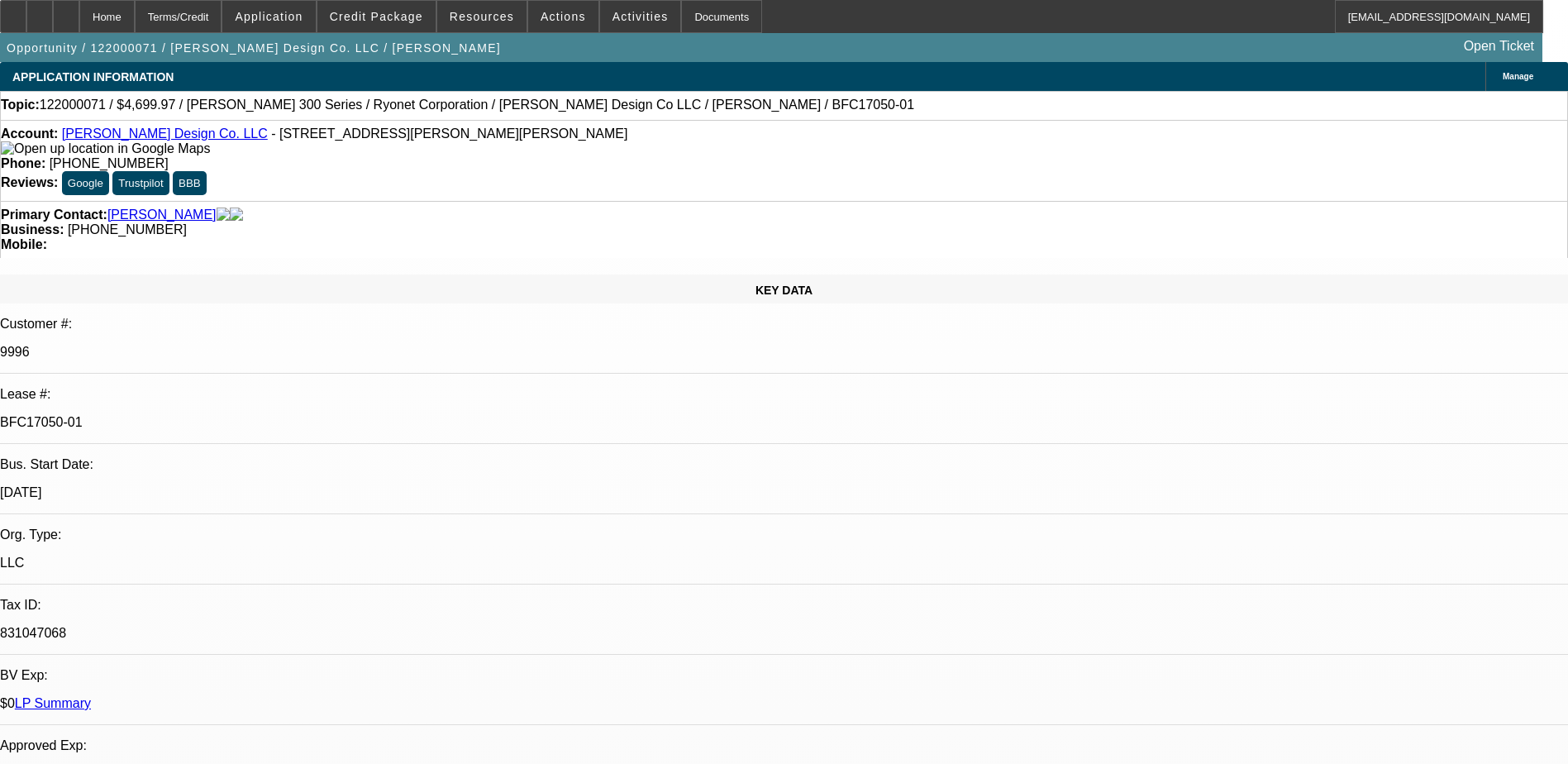
select select "0"
select select "2"
select select "0.1"
select select "0"
select select "2"
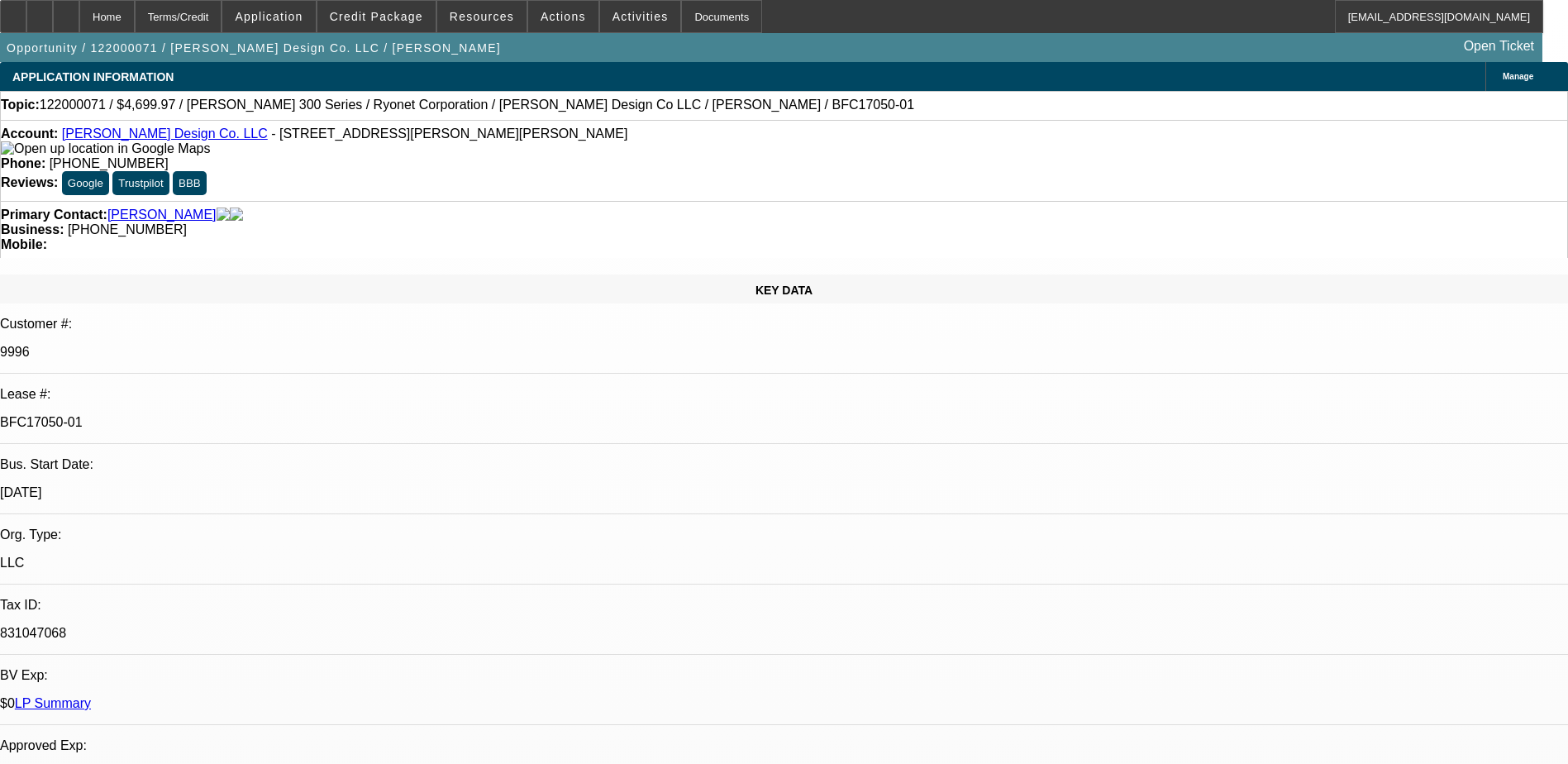
select select "0.1"
select select "0"
select select "2"
select select "0.1"
select select "1"
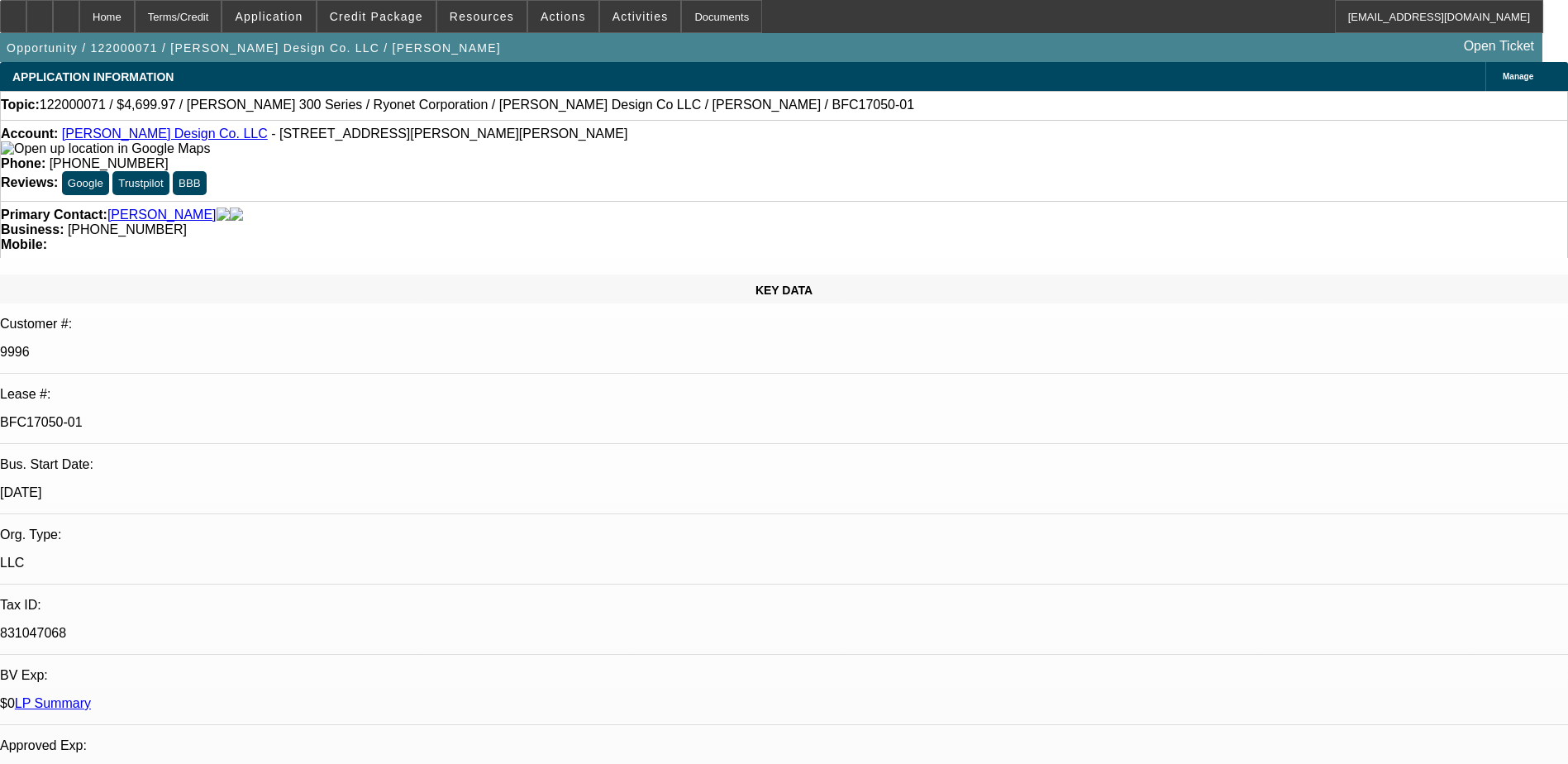
select select "2"
select select "4"
select select "1"
select select "2"
select select "4"
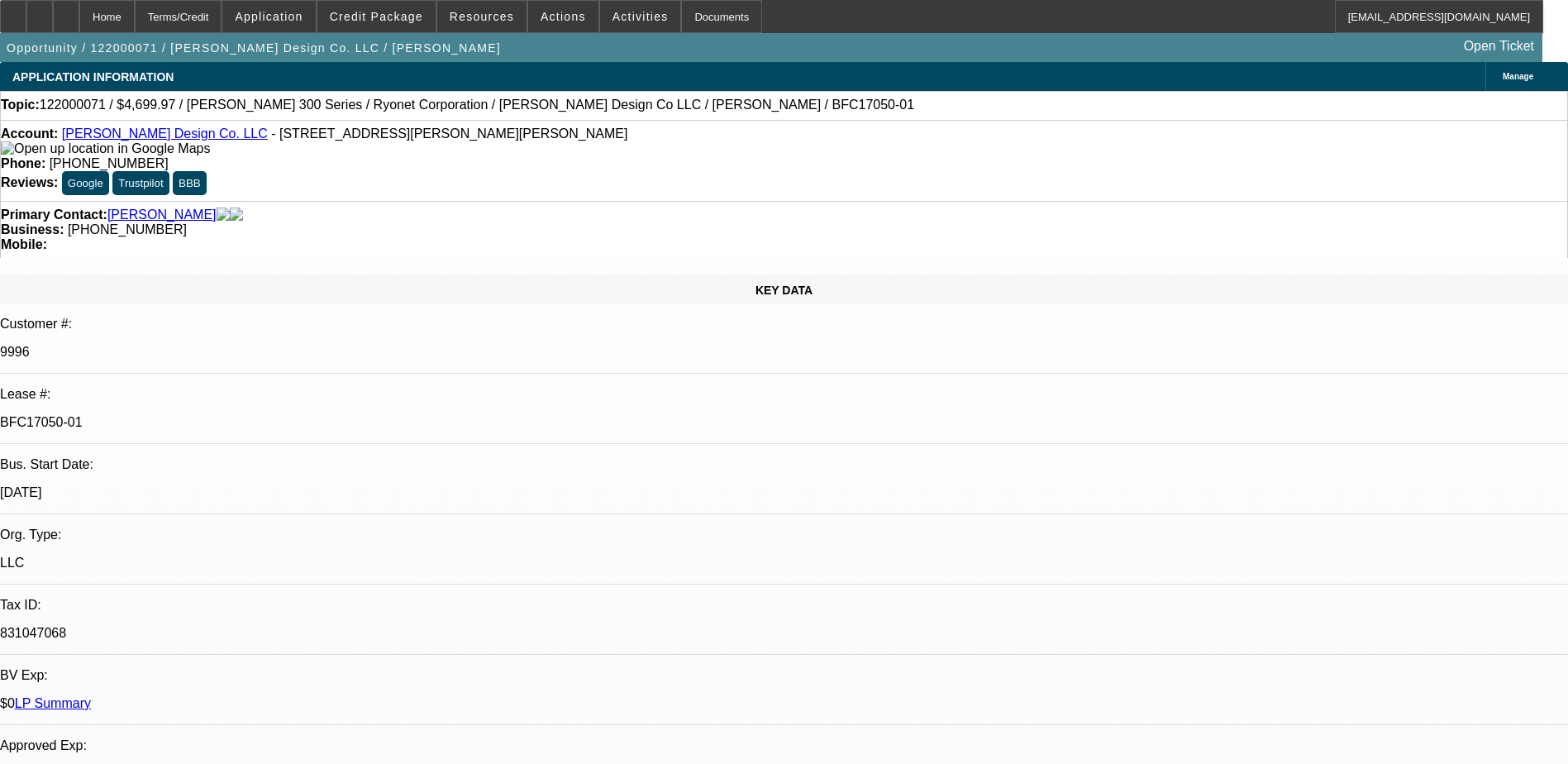
select select "1"
select select "2"
select select "4"
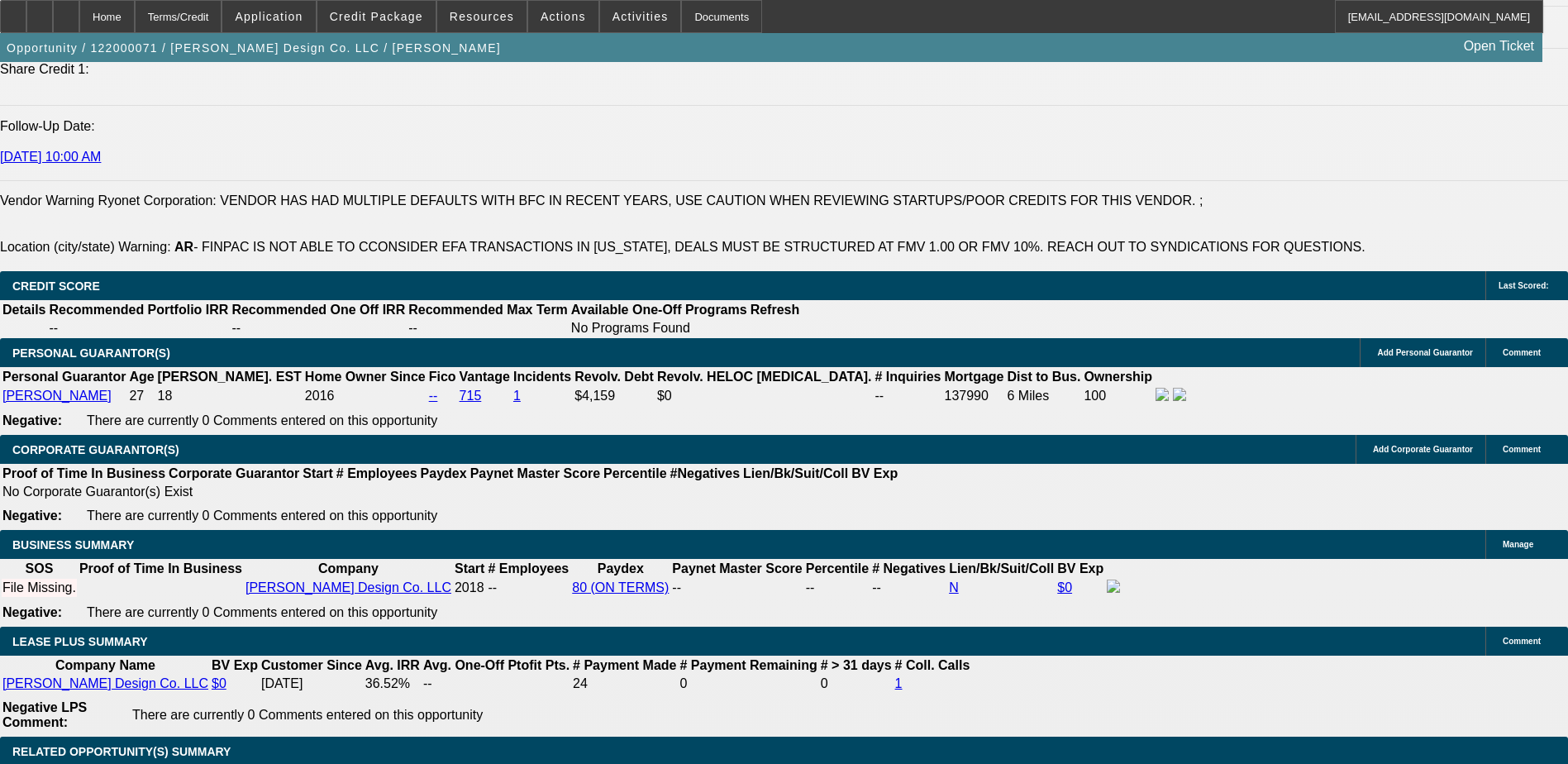
scroll to position [2387, 0]
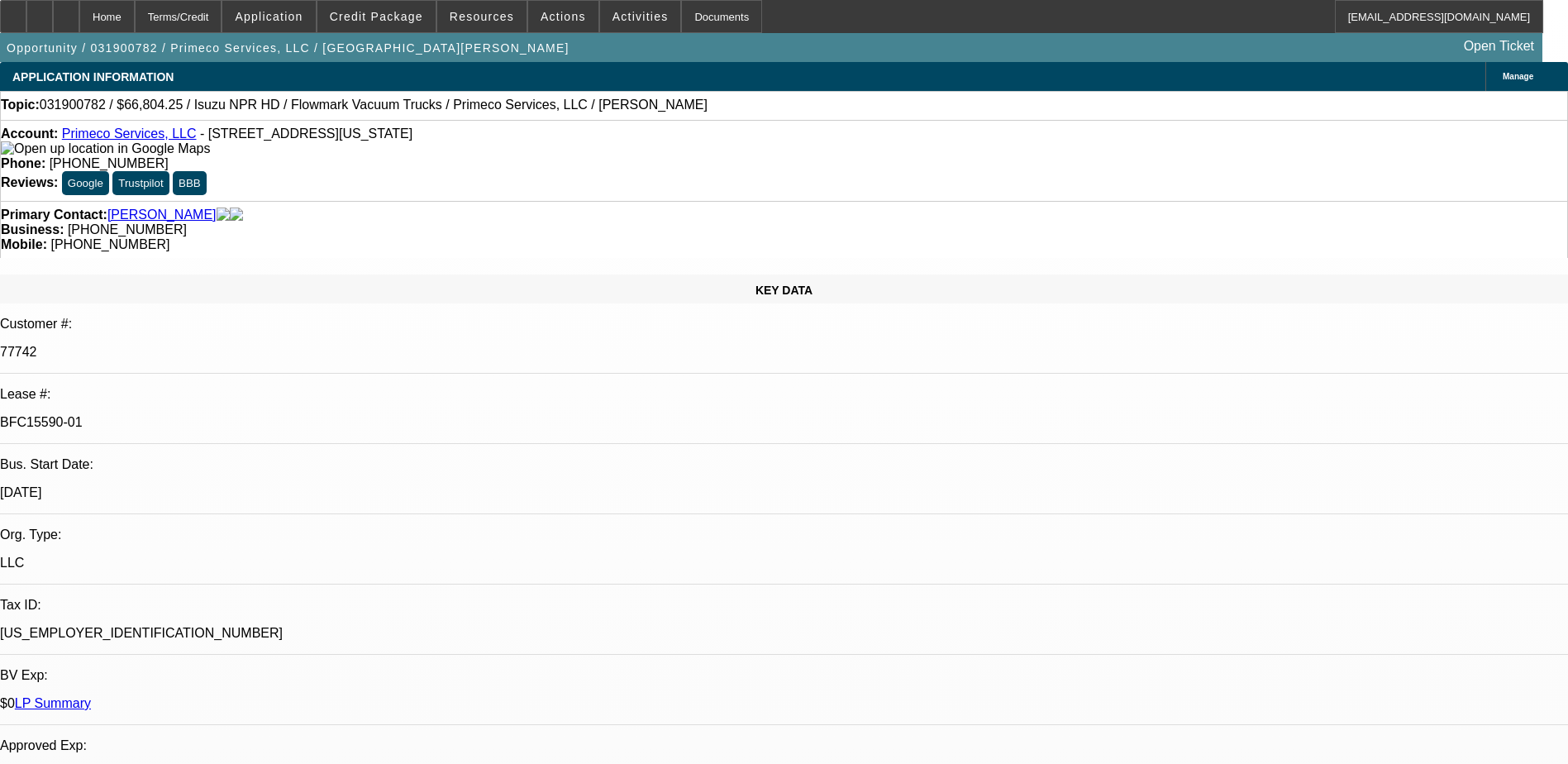
select select "0"
select select "2"
select select "0"
select select "0.1"
select select "2"
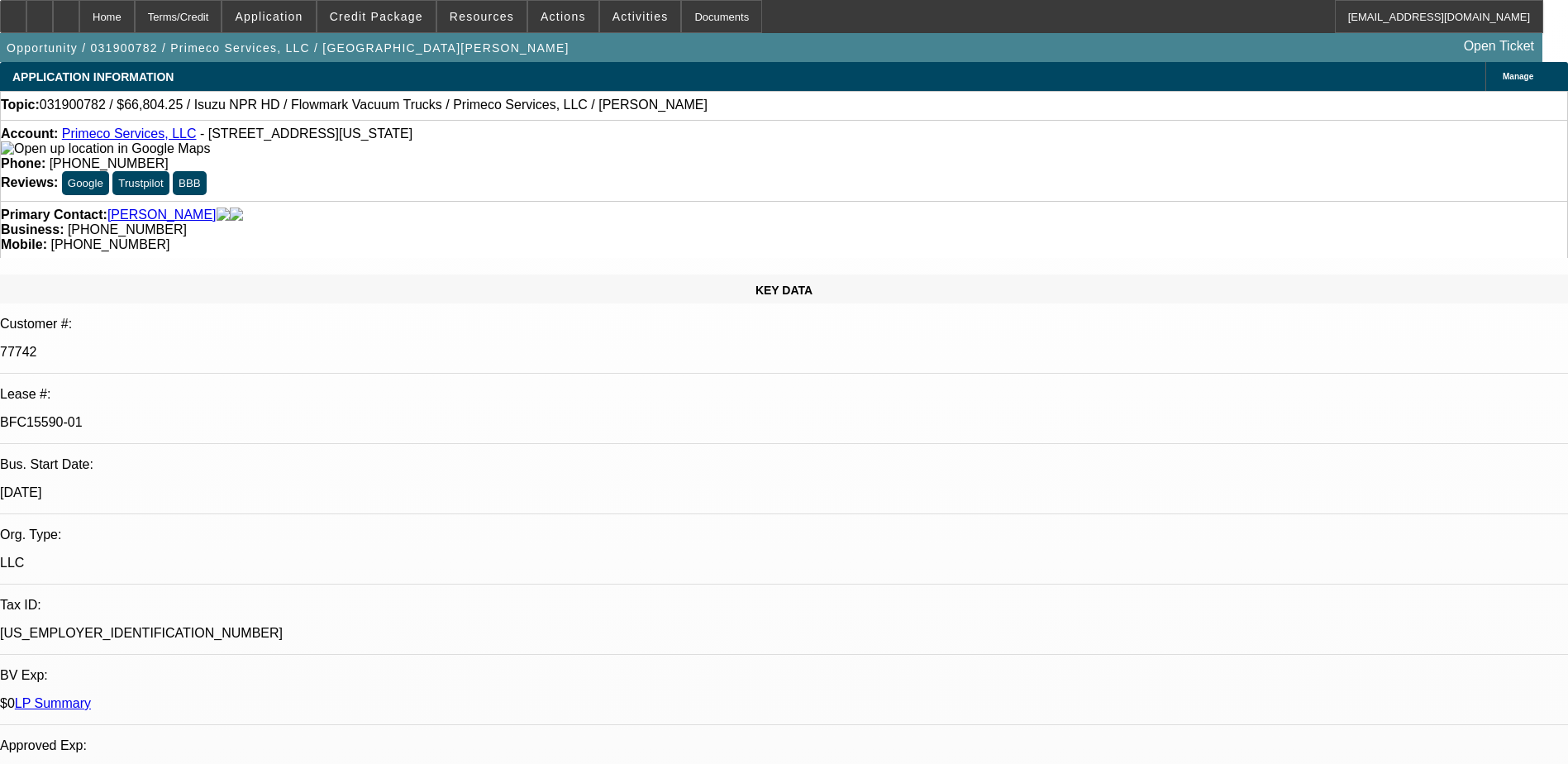
select select "0"
select select "0.15"
select select "2"
select select "0"
select select "0.15"
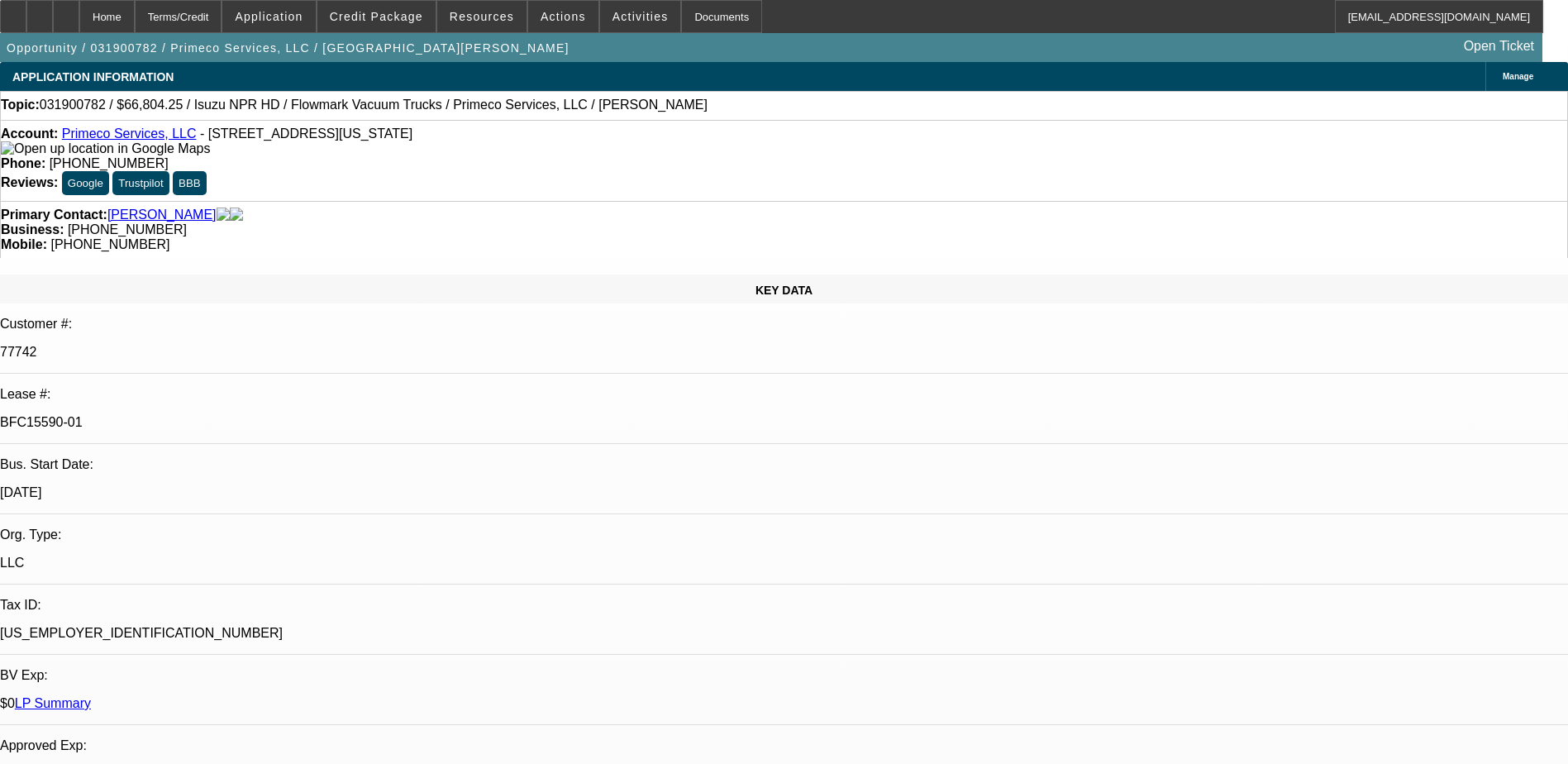
select select "2"
select select "0"
select select "1"
select select "2"
select select "6"
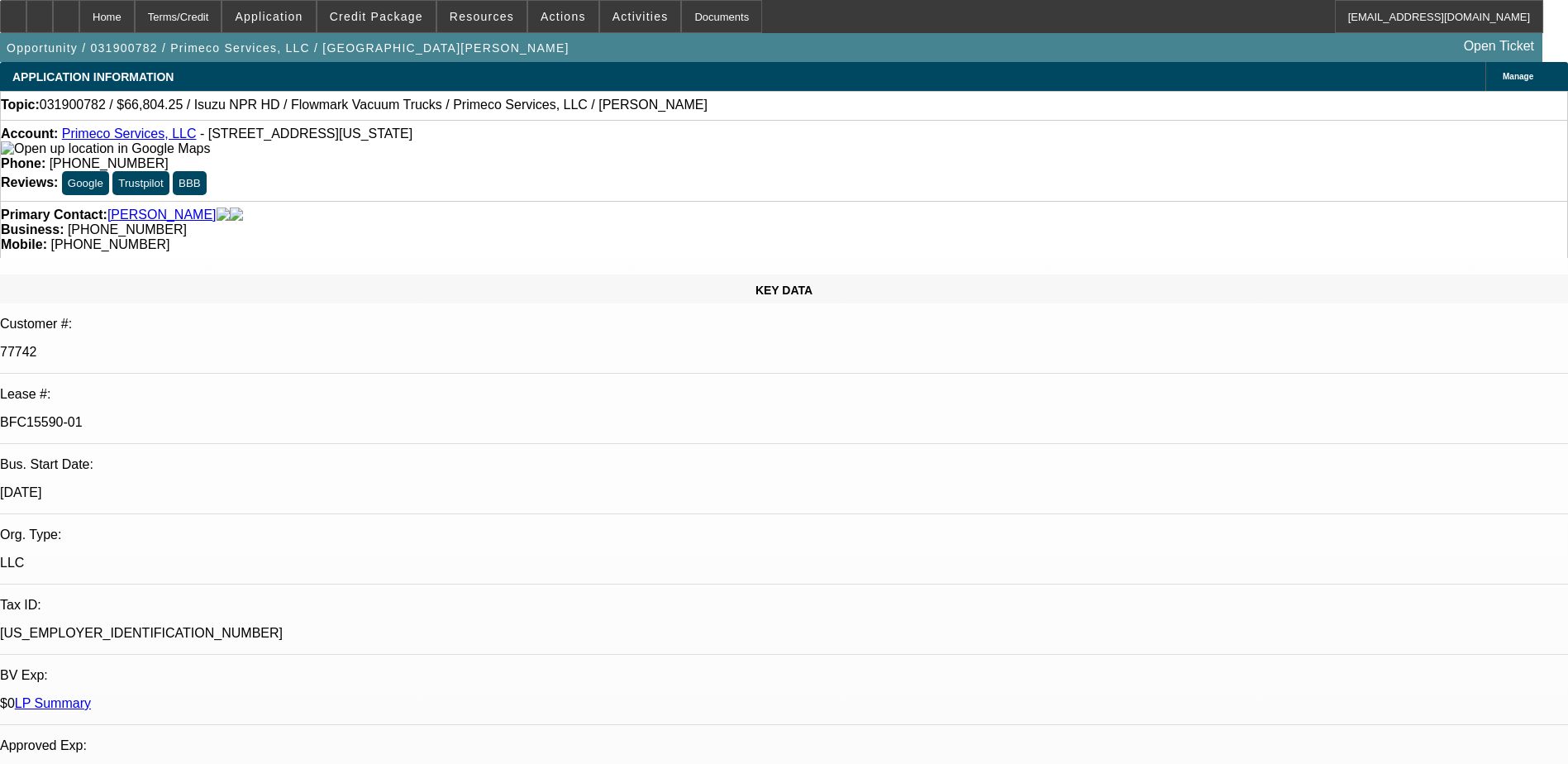
select select "1"
select select "2"
select select "6"
select select "1"
select select "2"
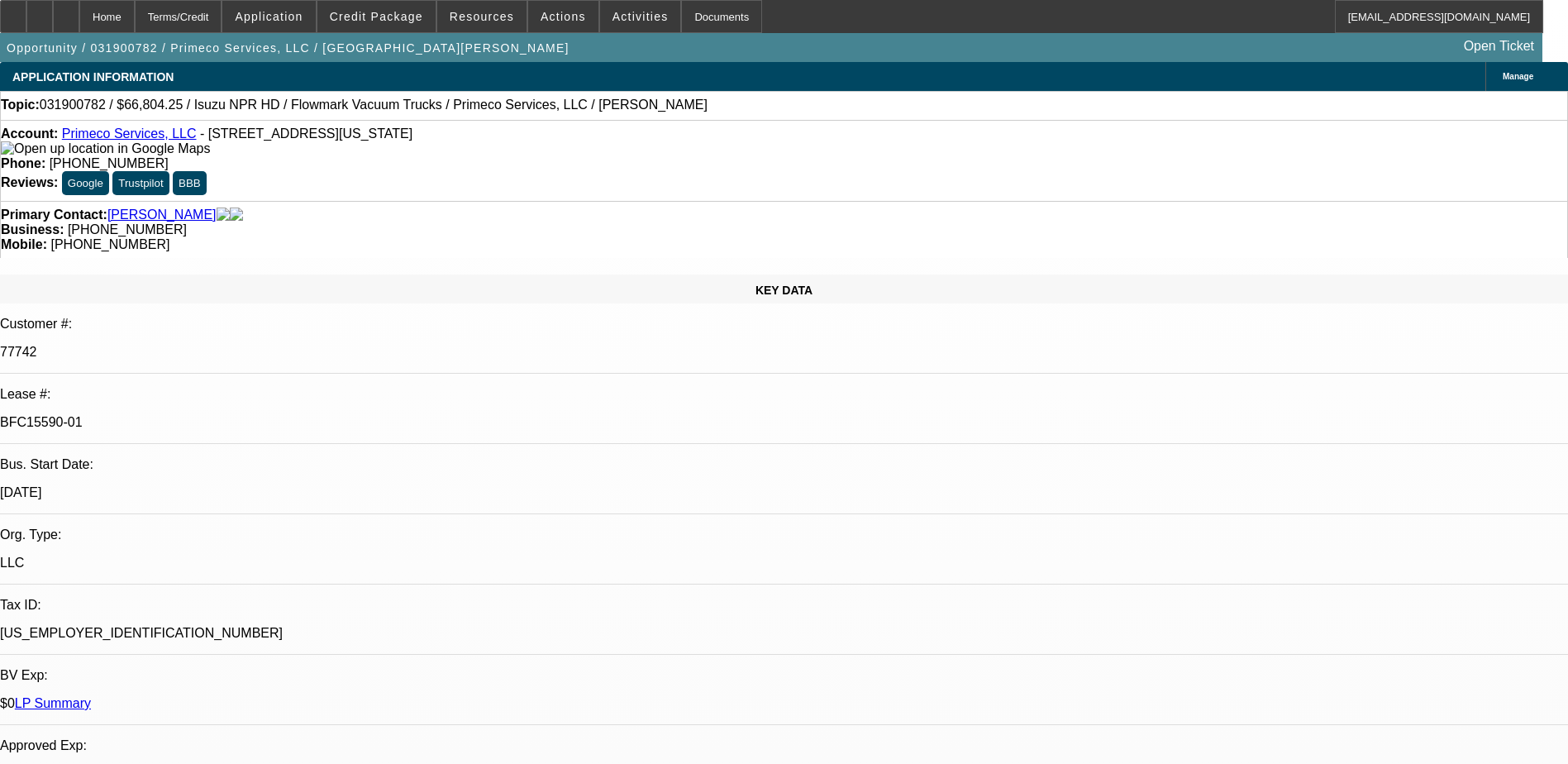
select select "6"
select select "1"
select select "2"
select select "6"
drag, startPoint x: 903, startPoint y: 493, endPoint x: 923, endPoint y: 493, distance: 20.0
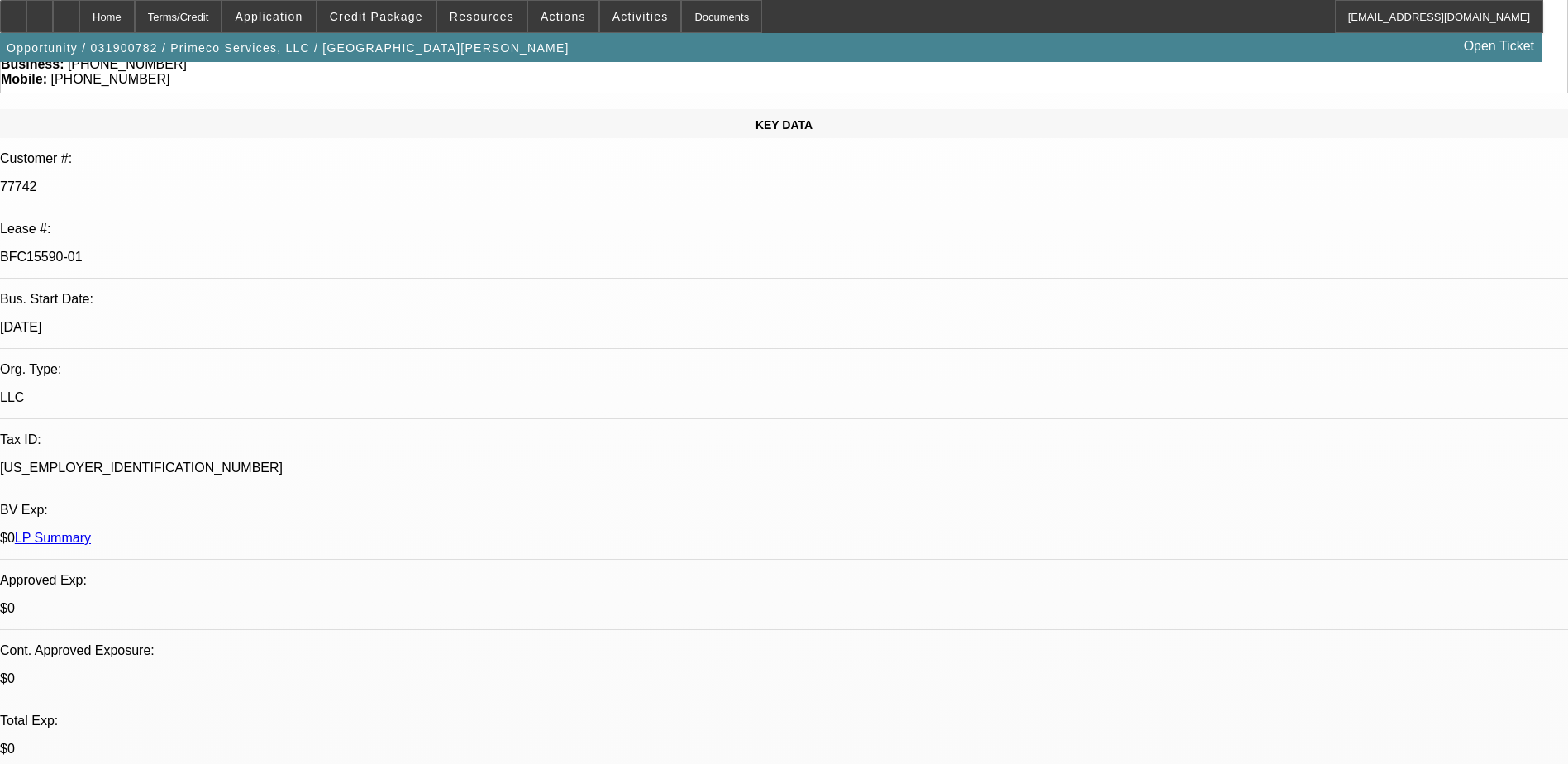
scroll to position [1075, 0]
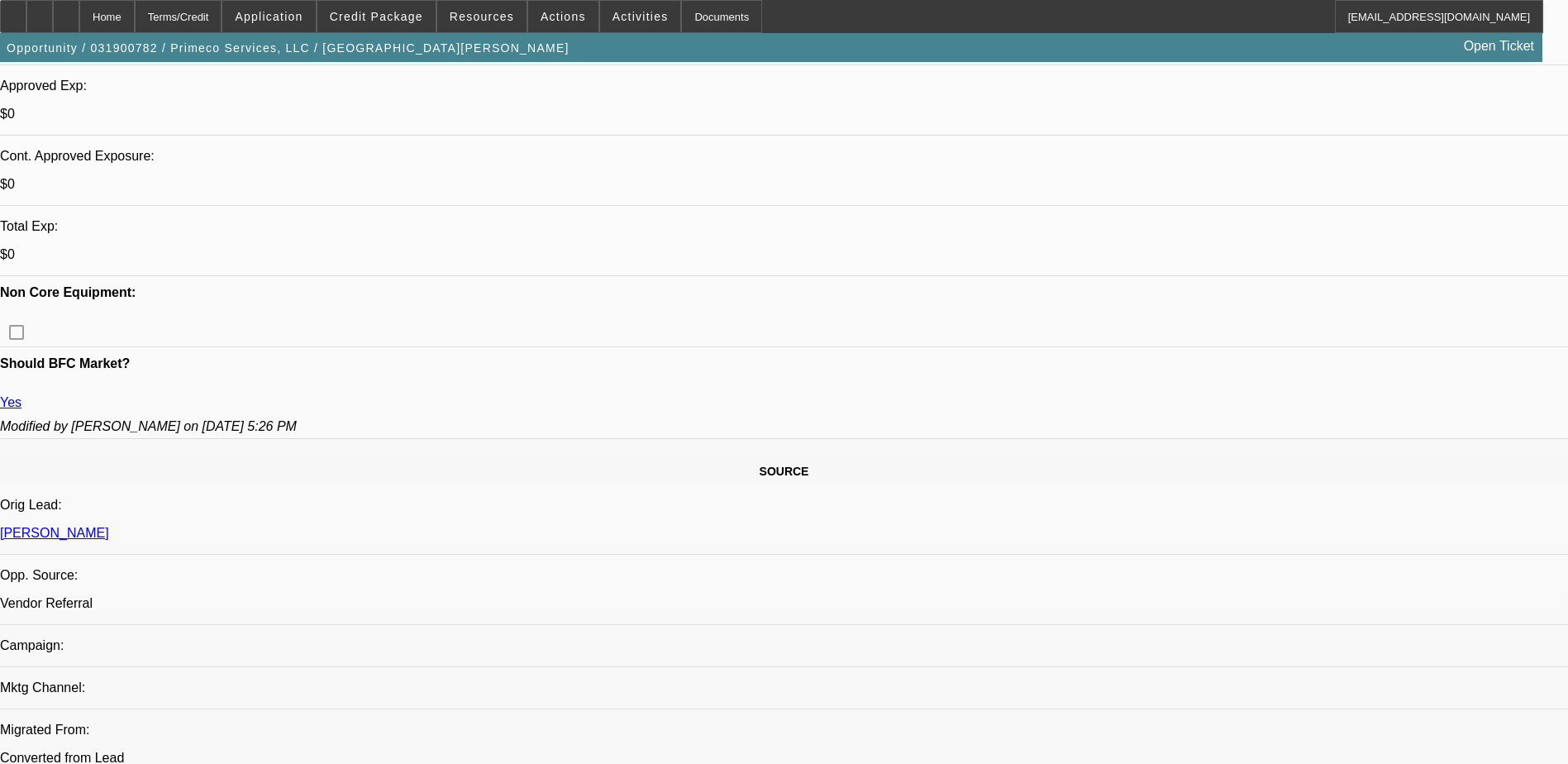
scroll to position [662, 0]
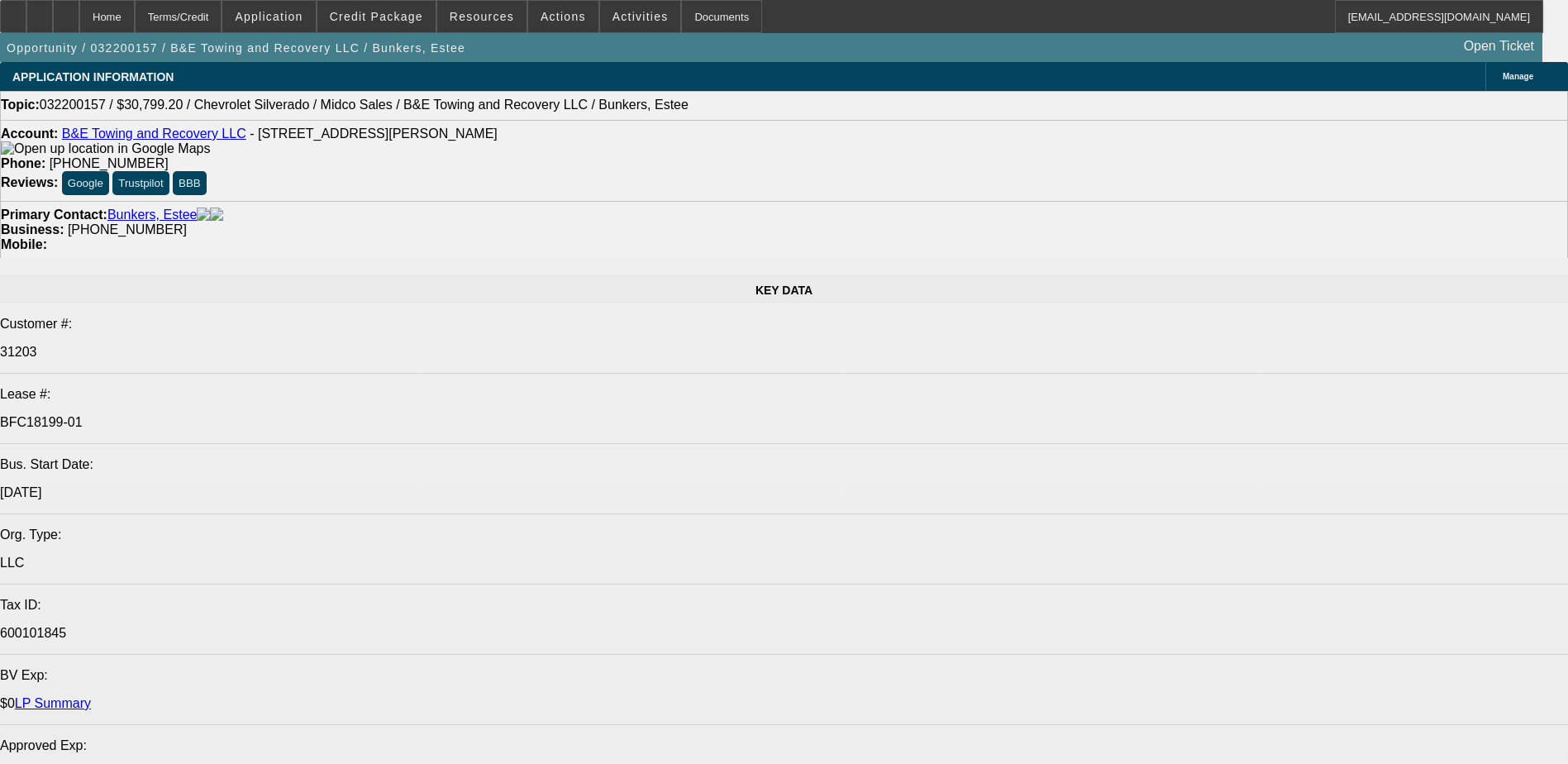
select select "0.2"
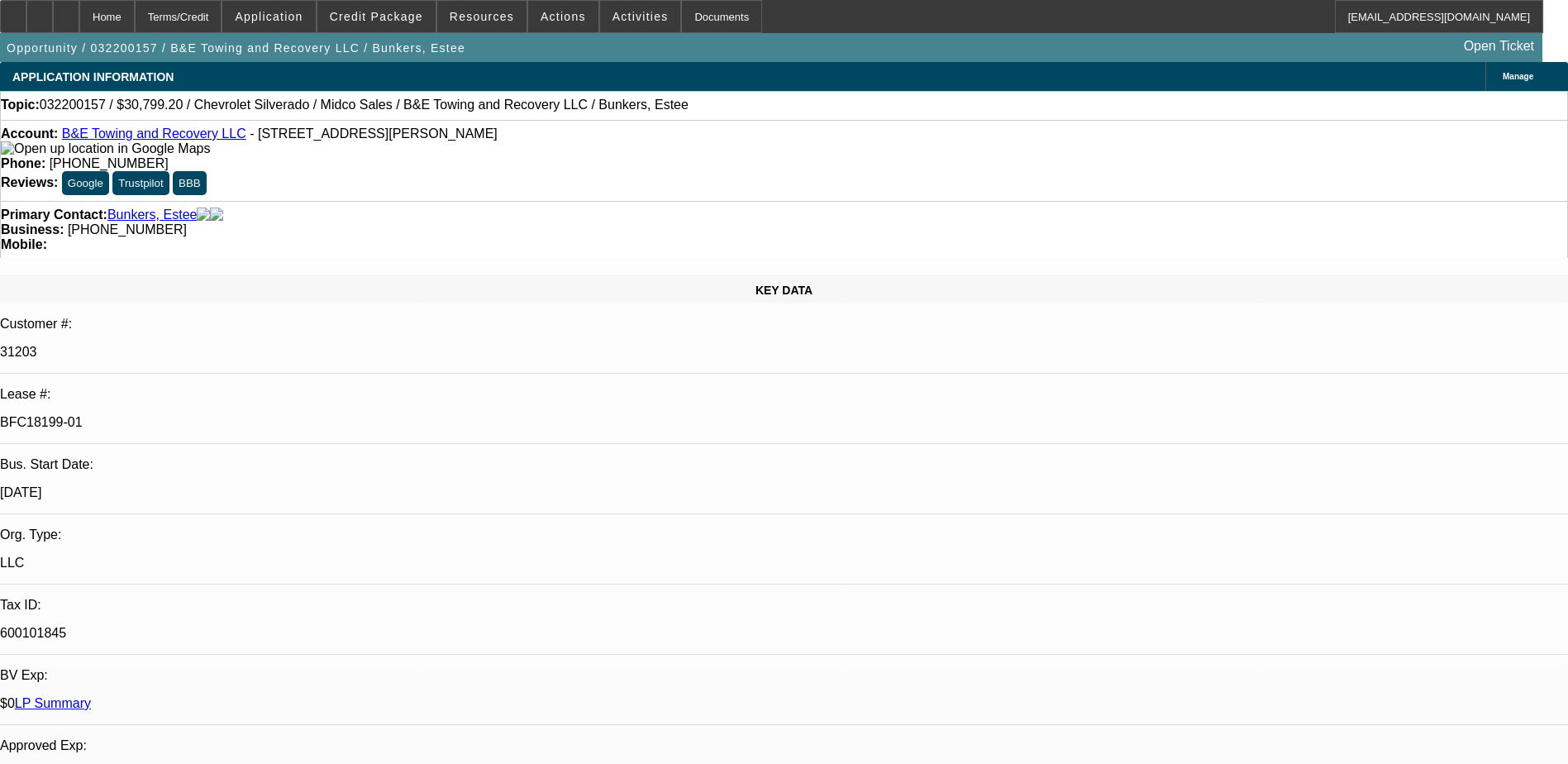
select select "2"
select select "0.1"
select select "2"
select select "0.1"
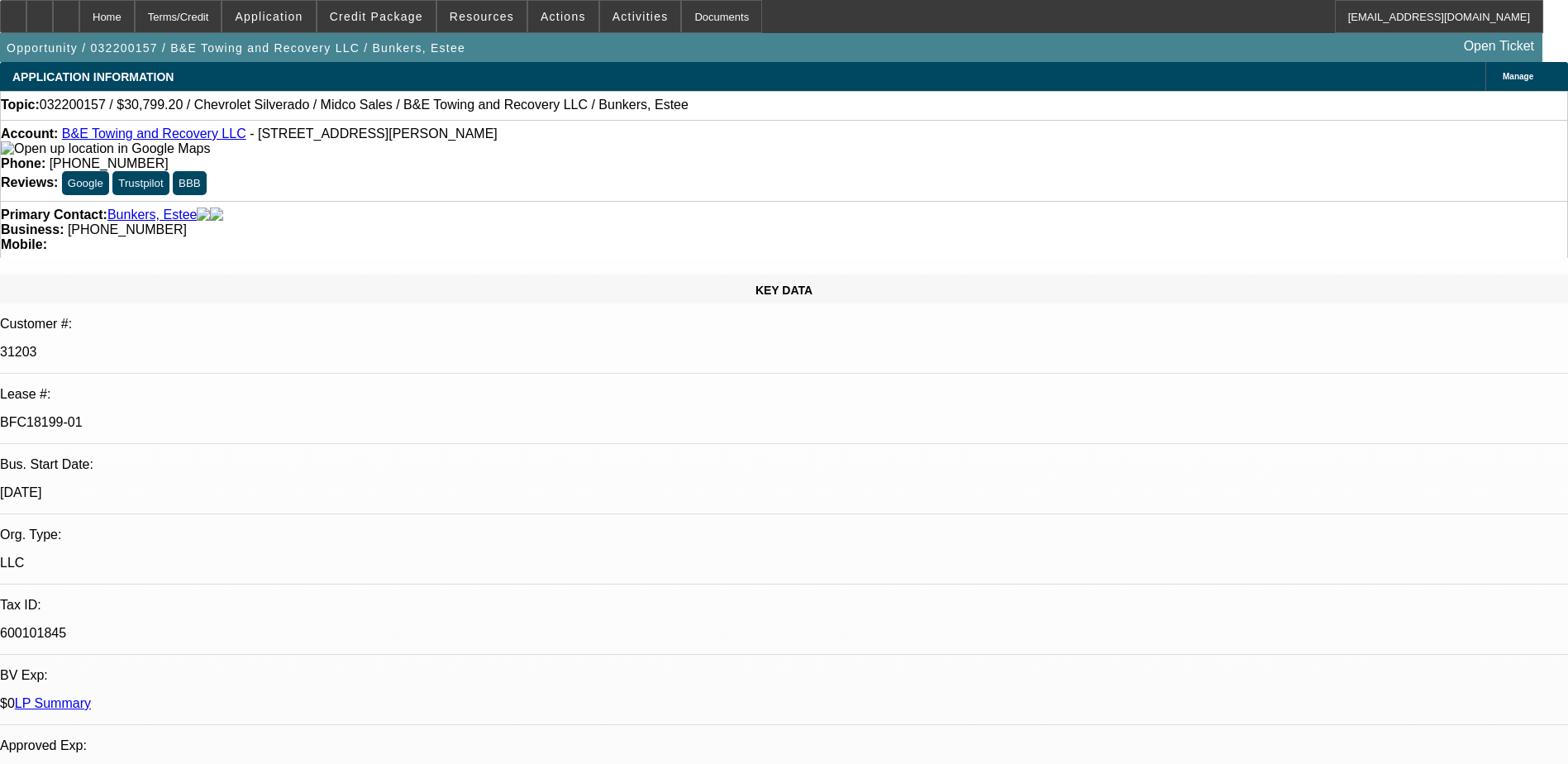
select select "1"
select select "2"
select select "4"
select select "1"
select select "2"
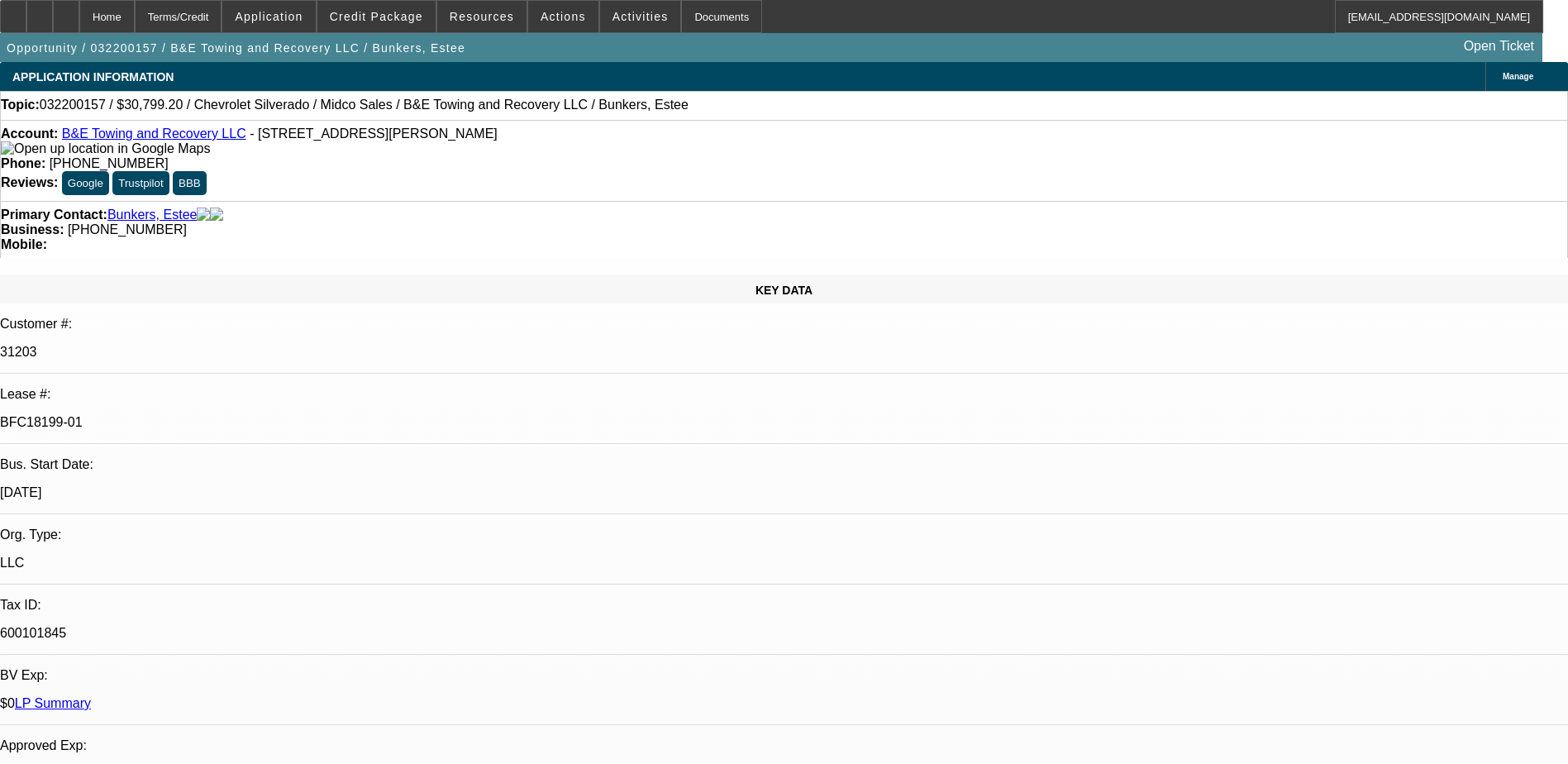
select select "4"
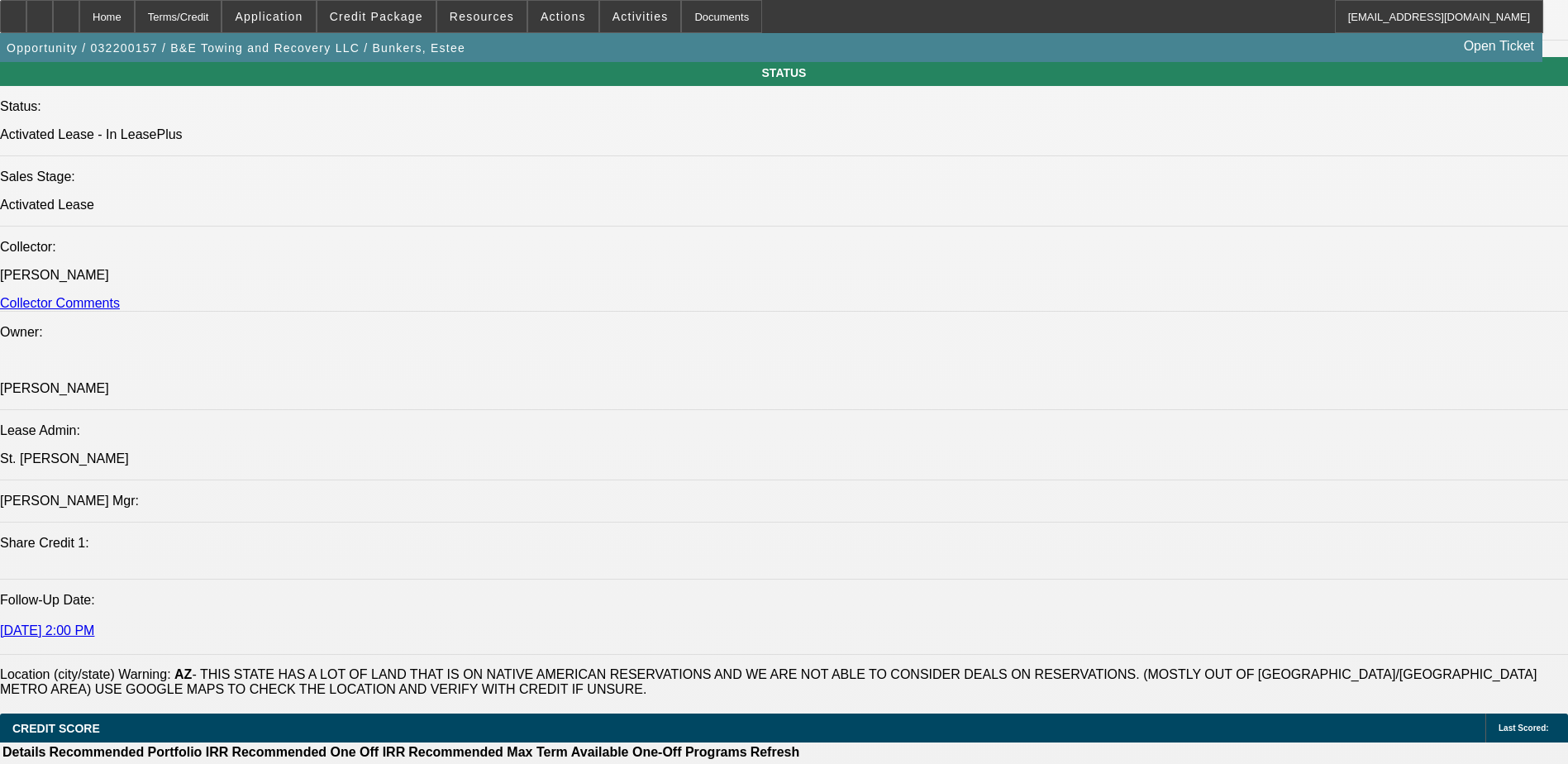
scroll to position [1578, 0]
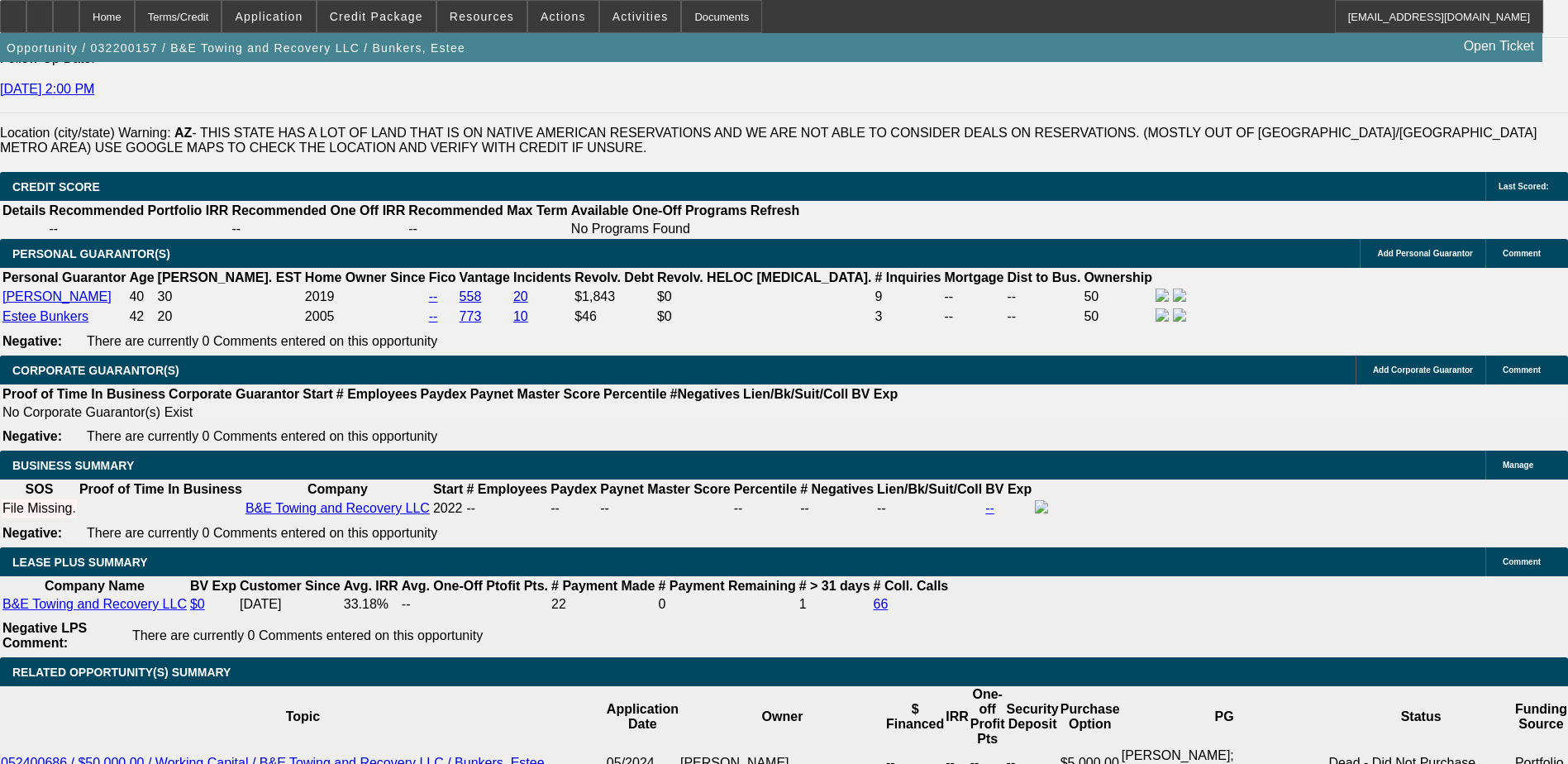
scroll to position [2399, 0]
